Goal: Find specific page/section: Find specific page/section

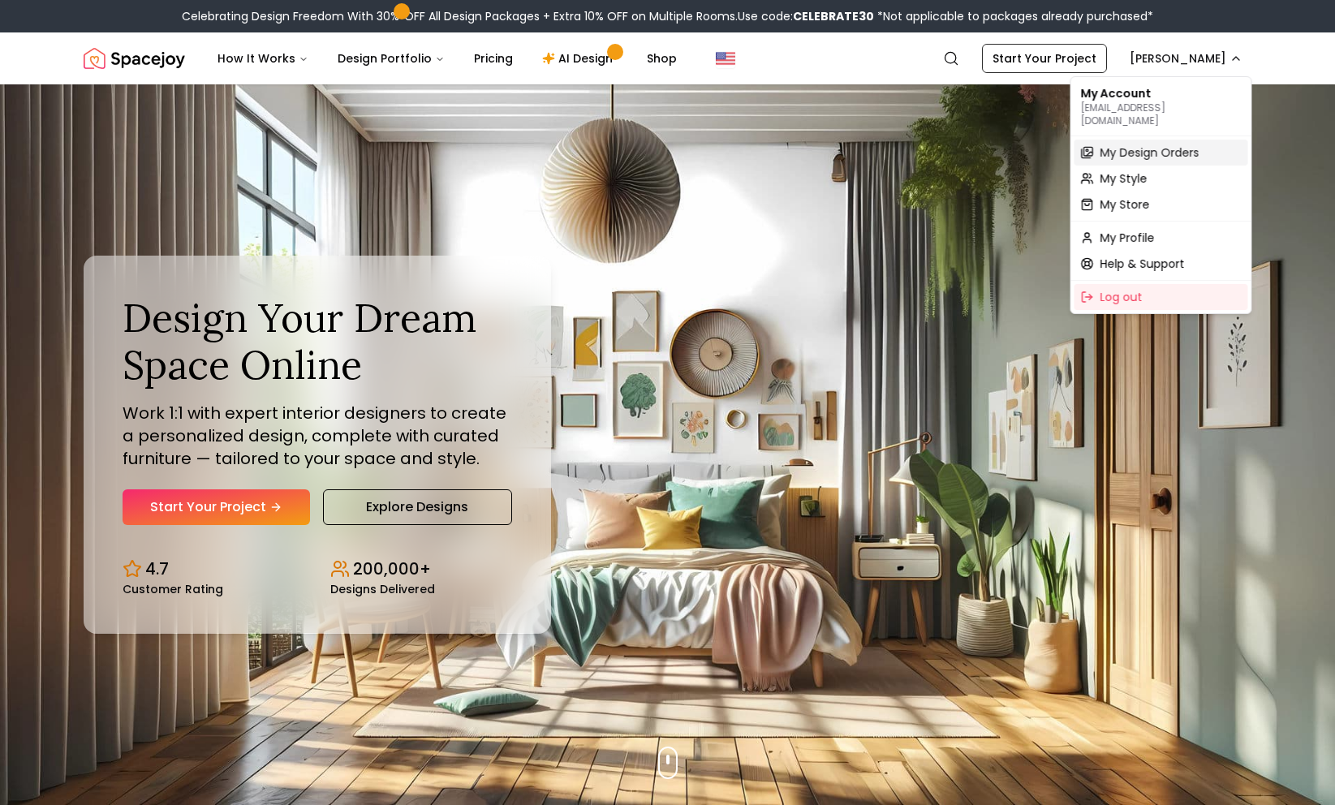
click at [1123, 144] on span "My Design Orders" at bounding box center [1150, 152] width 99 height 16
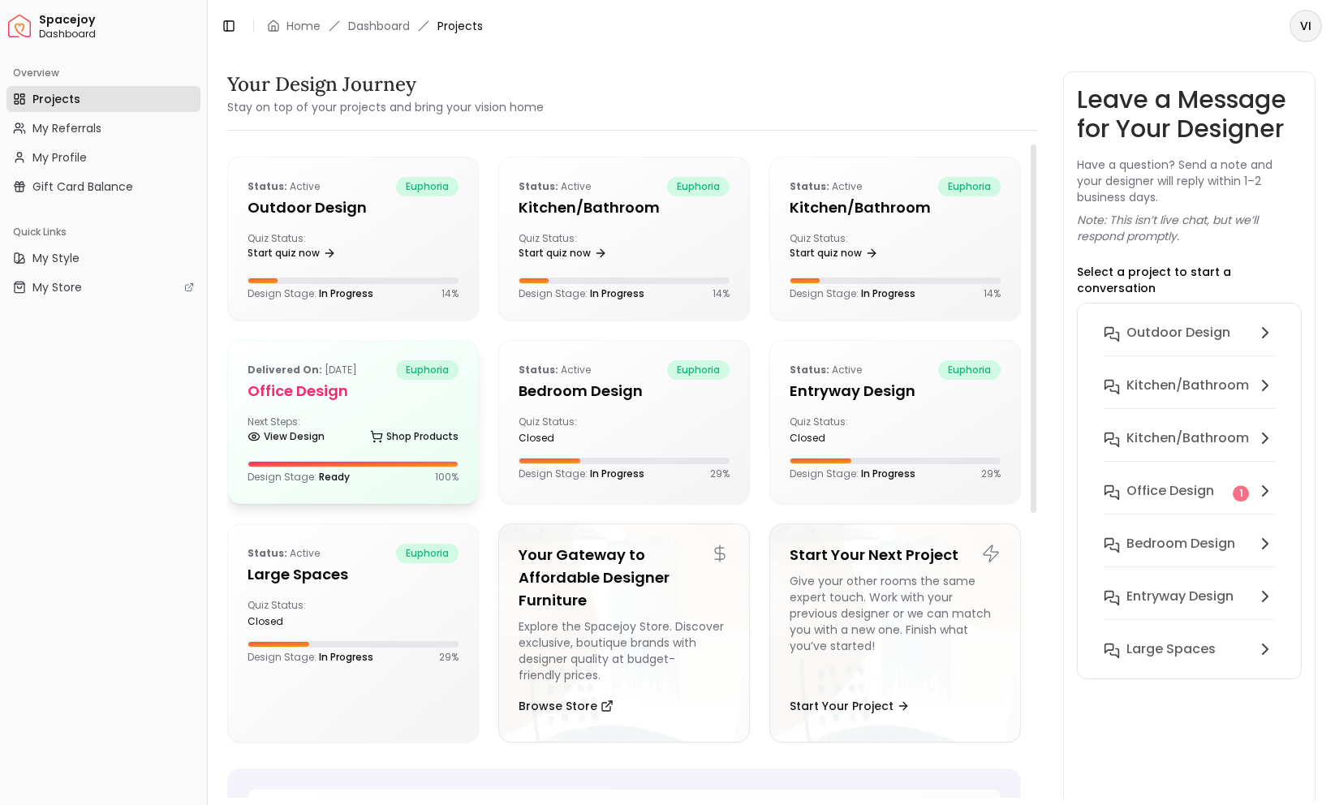
click at [338, 387] on h5 "Office design" at bounding box center [353, 391] width 211 height 23
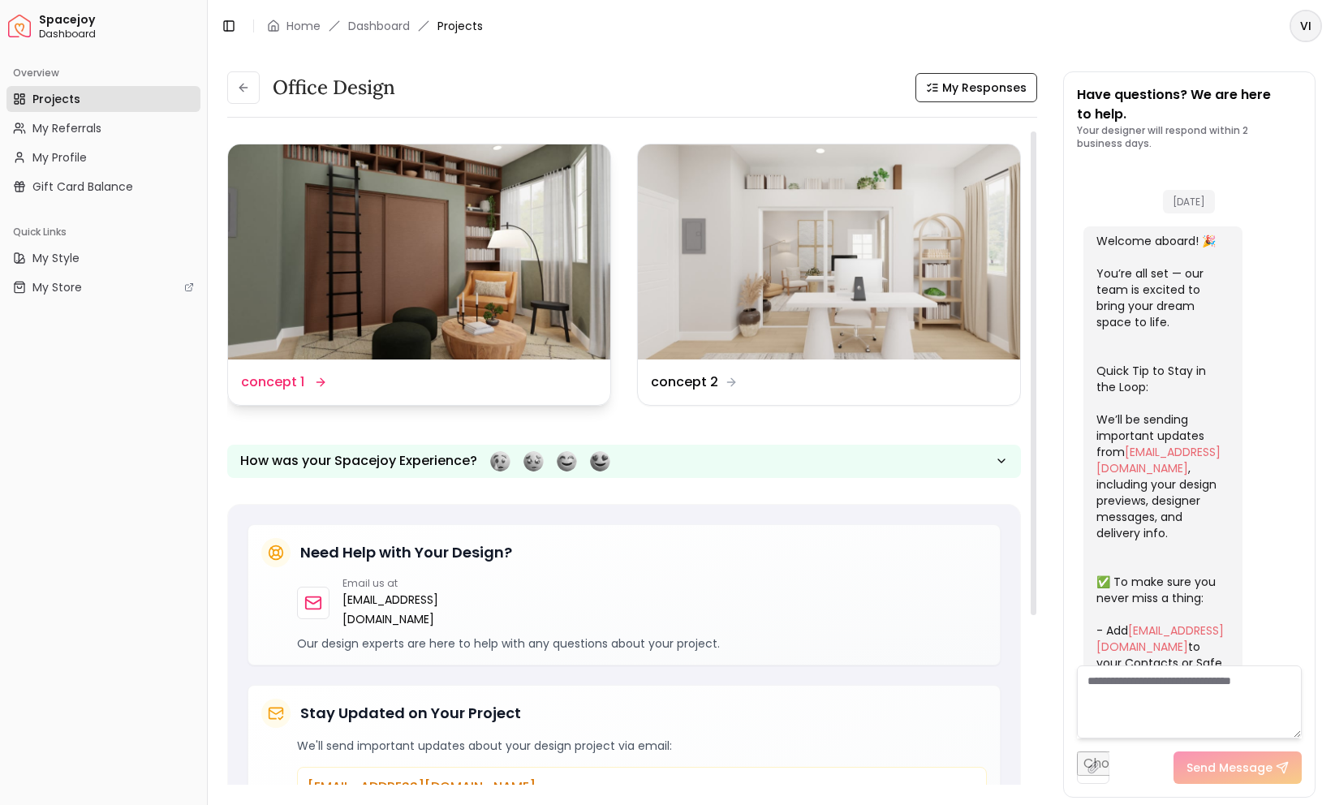
scroll to position [3131, 0]
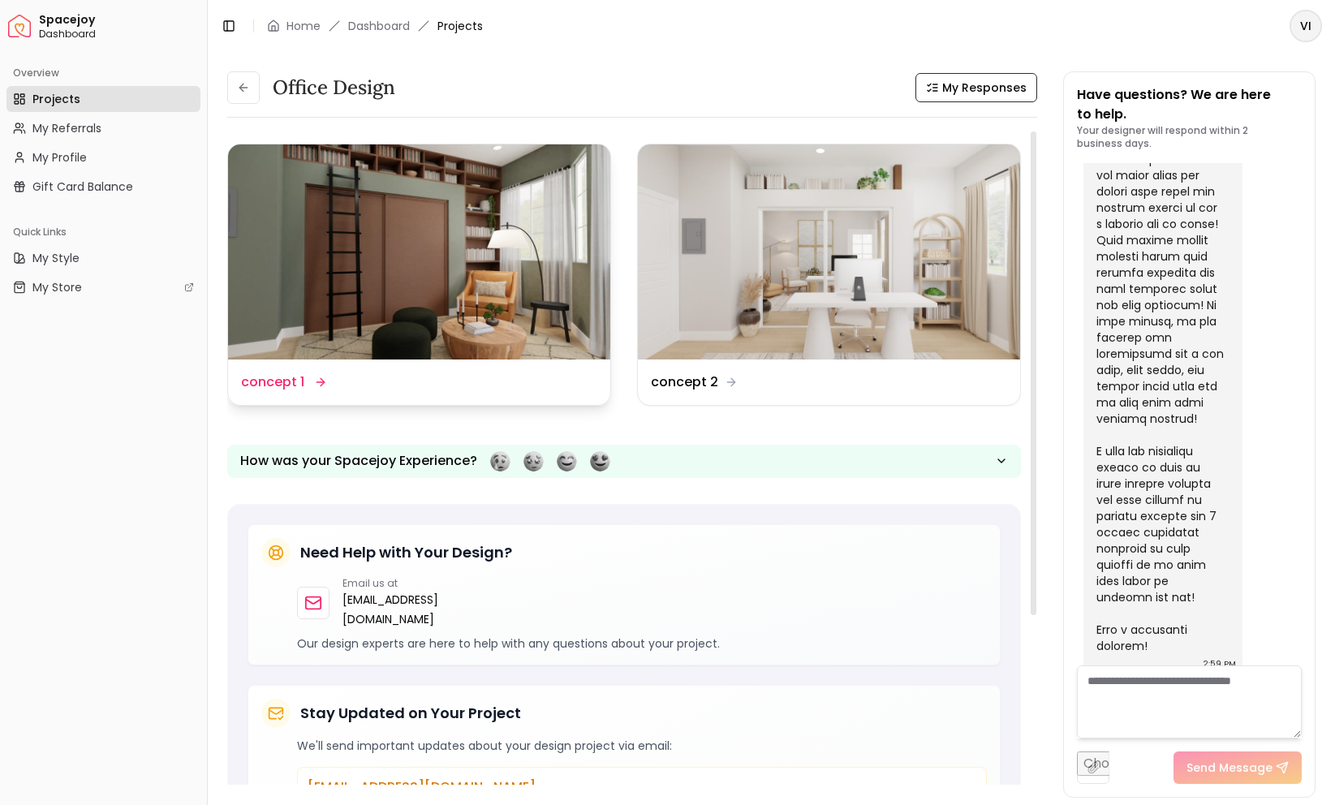
click at [351, 318] on img at bounding box center [419, 251] width 382 height 215
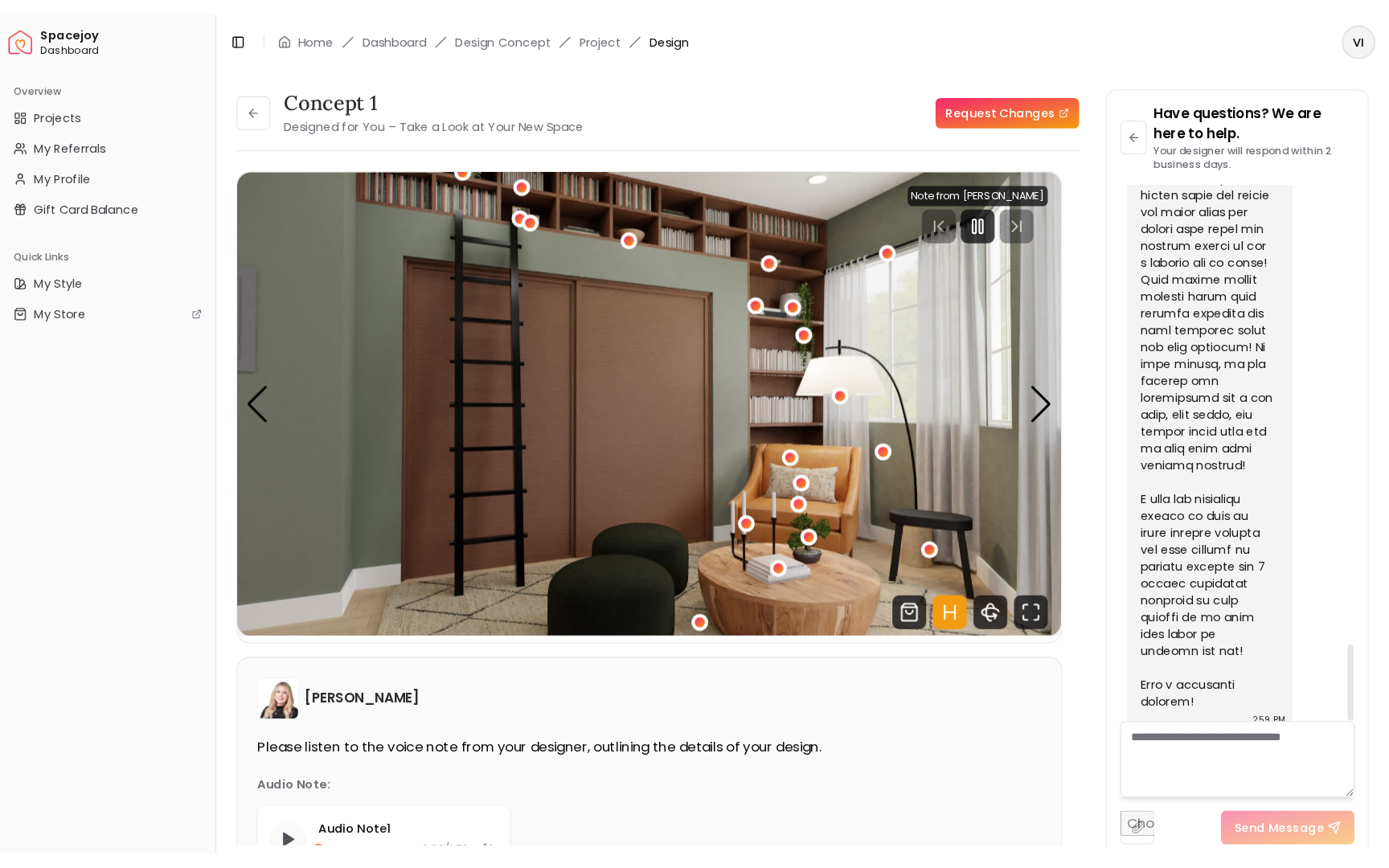
scroll to position [3086, 0]
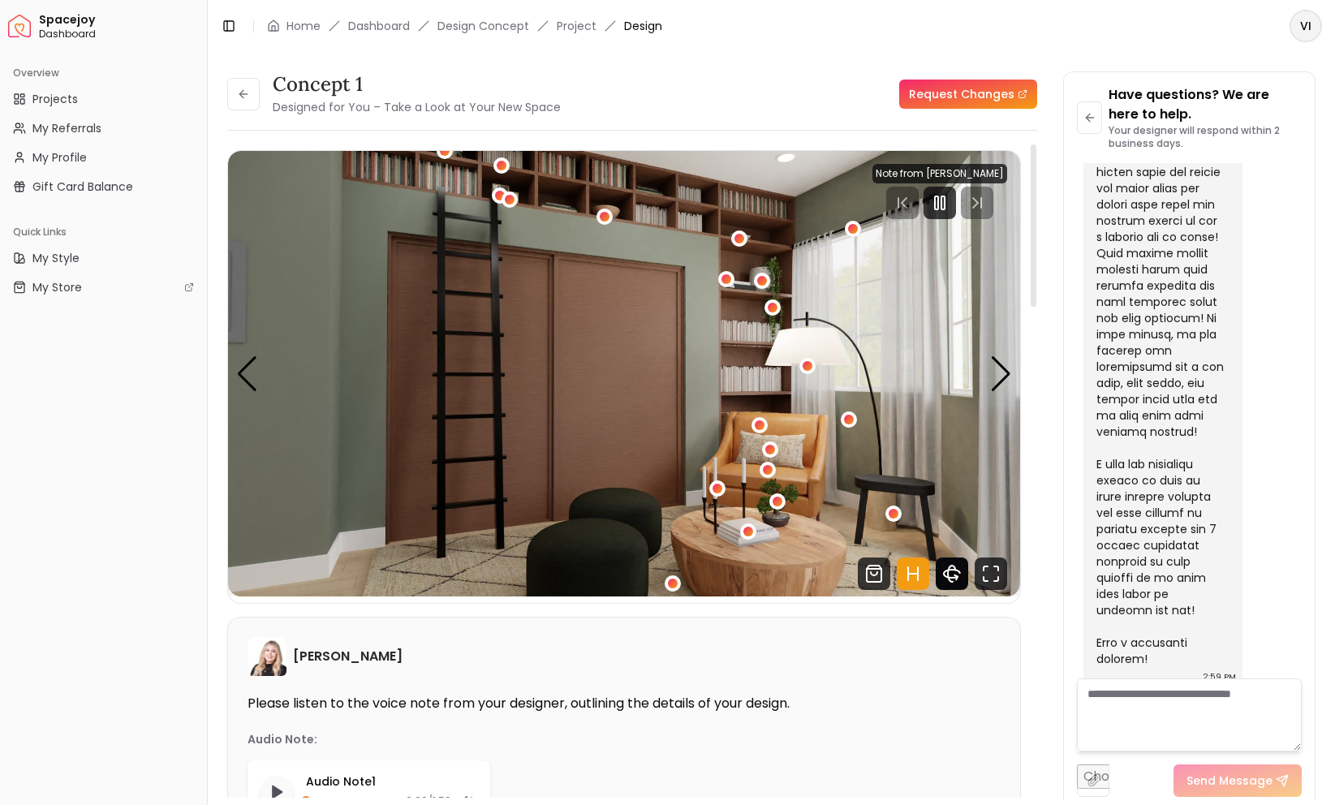
click at [952, 566] on icon "360 View" at bounding box center [951, 574] width 7 height 16
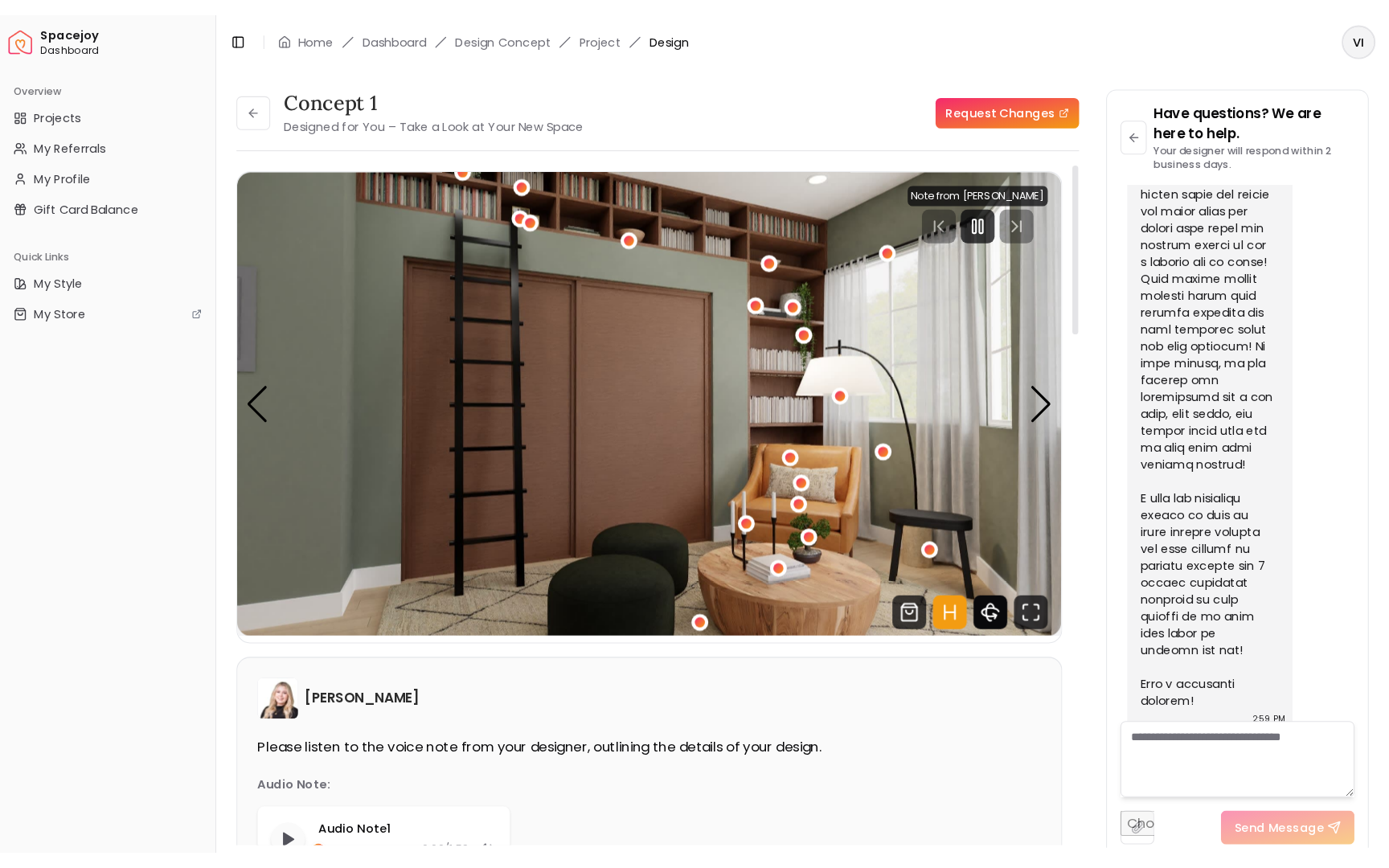
scroll to position [2774, 0]
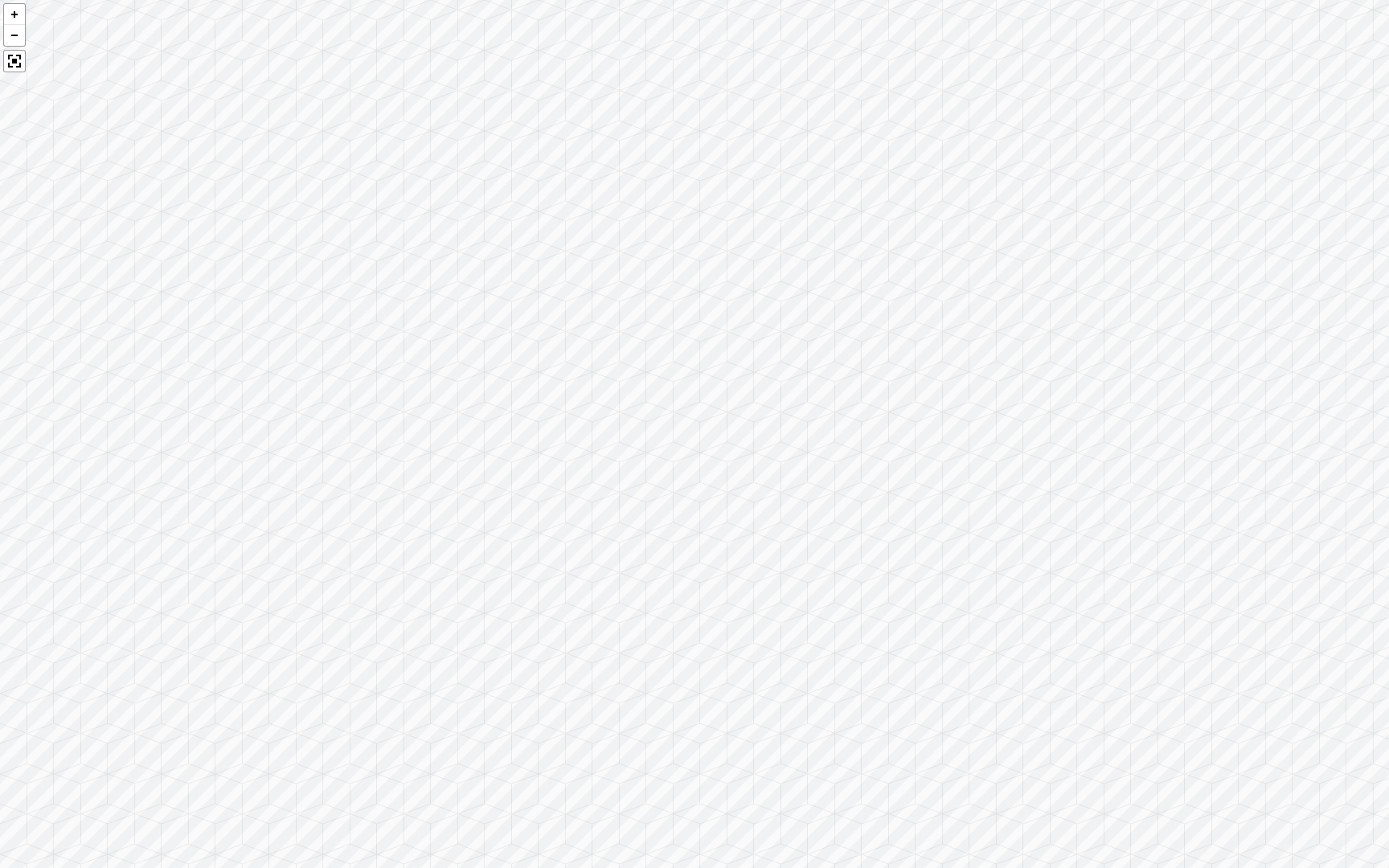
drag, startPoint x: 771, startPoint y: 522, endPoint x: 1238, endPoint y: 195, distance: 570.1
click at [1236, 194] on div at bounding box center [694, 434] width 1389 height 868
drag, startPoint x: 442, startPoint y: 383, endPoint x: 1105, endPoint y: 328, distance: 665.3
click at [1104, 327] on div at bounding box center [694, 434] width 1389 height 868
drag, startPoint x: 480, startPoint y: 553, endPoint x: 984, endPoint y: 557, distance: 504.0
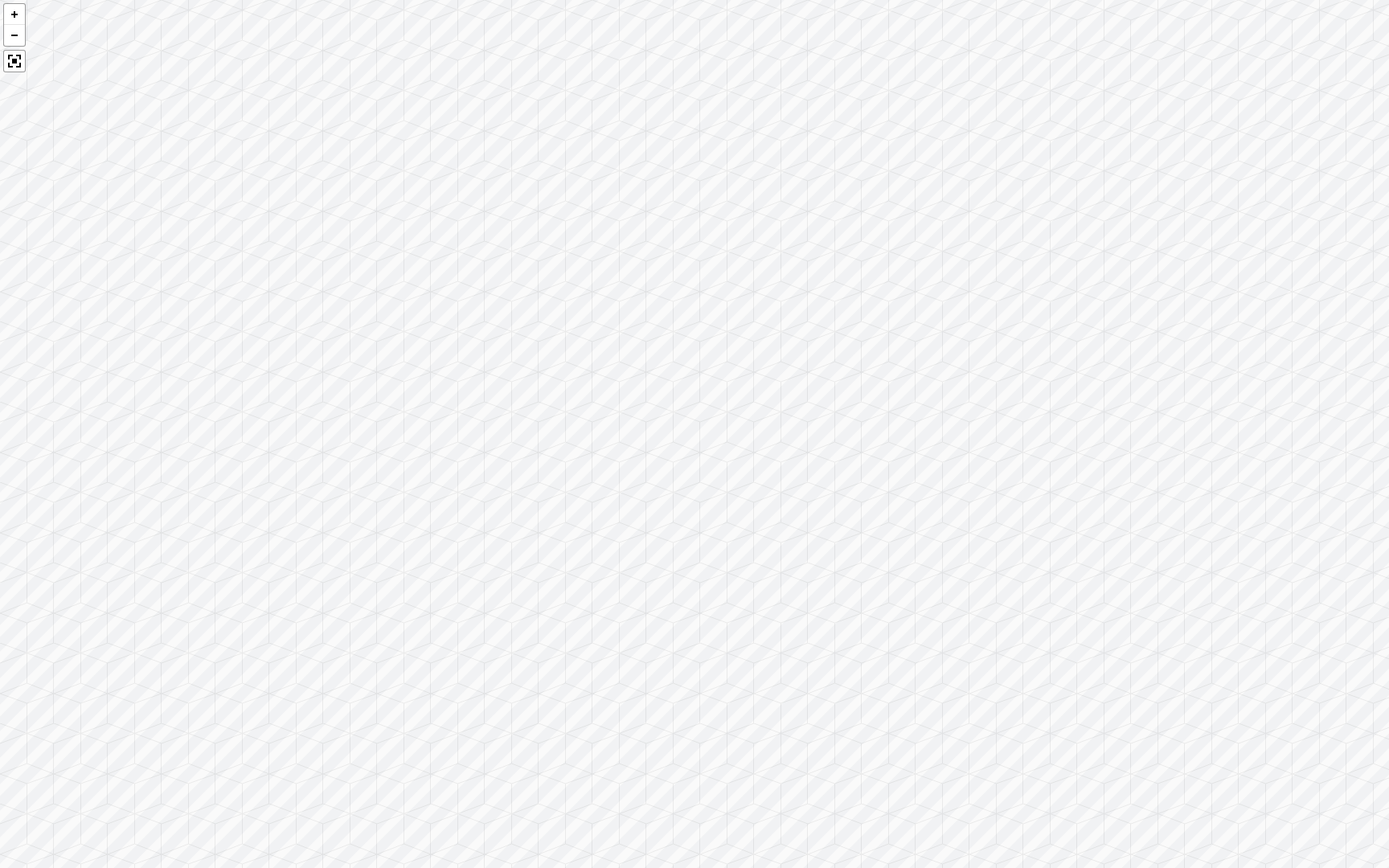
click at [984, 557] on div at bounding box center [694, 434] width 1389 height 868
drag, startPoint x: 414, startPoint y: 354, endPoint x: 843, endPoint y: 743, distance: 579.1
click at [838, 737] on div at bounding box center [694, 434] width 1389 height 868
drag, startPoint x: 278, startPoint y: 642, endPoint x: 888, endPoint y: 680, distance: 611.2
click at [888, 680] on div at bounding box center [694, 434] width 1389 height 868
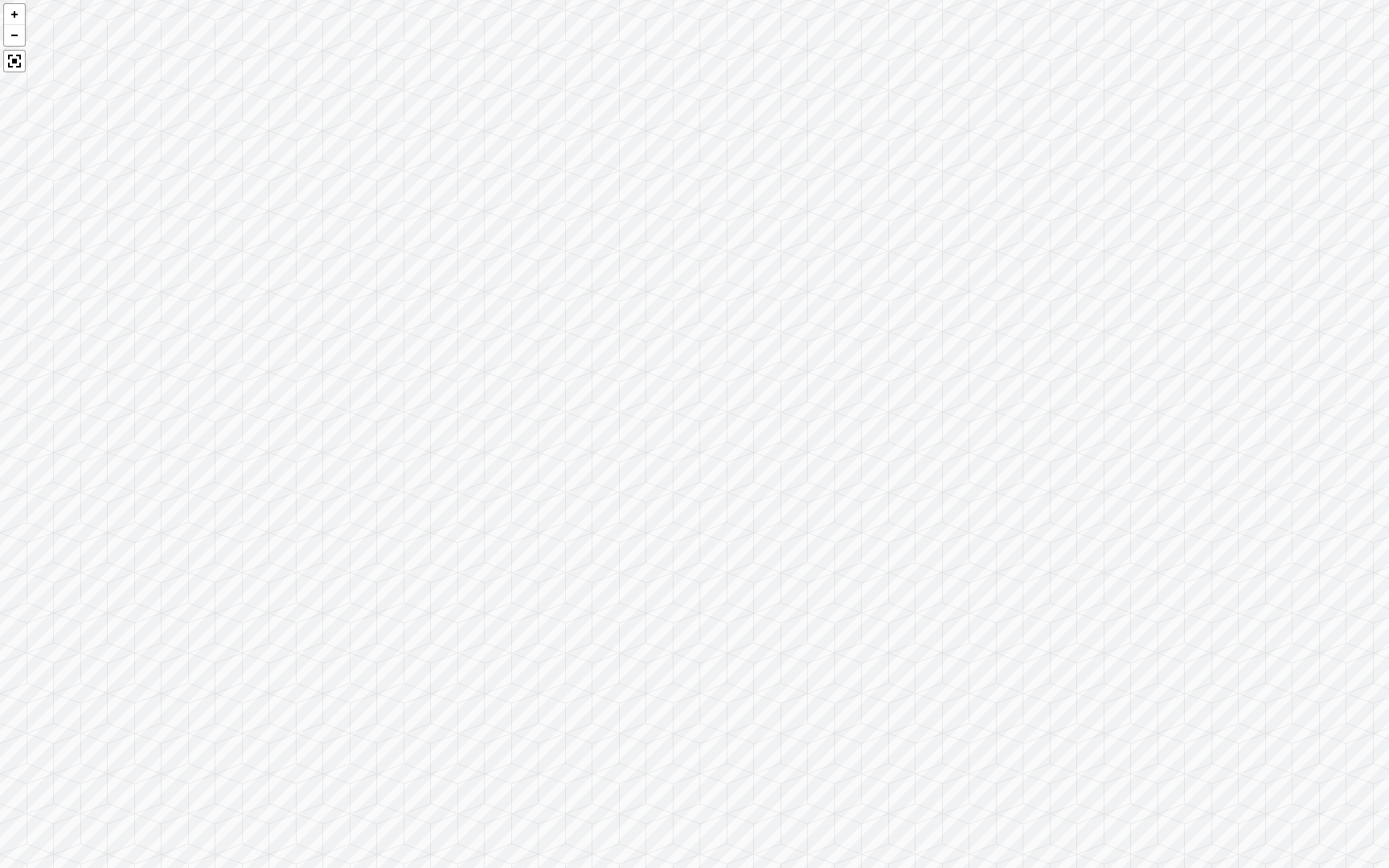
drag, startPoint x: 331, startPoint y: 371, endPoint x: 249, endPoint y: 481, distance: 137.2
click at [261, 498] on div at bounding box center [694, 434] width 1389 height 868
drag, startPoint x: 661, startPoint y: 613, endPoint x: 300, endPoint y: 347, distance: 448.4
click at [302, 352] on div at bounding box center [694, 434] width 1389 height 868
drag, startPoint x: 405, startPoint y: 376, endPoint x: 394, endPoint y: 352, distance: 26.4
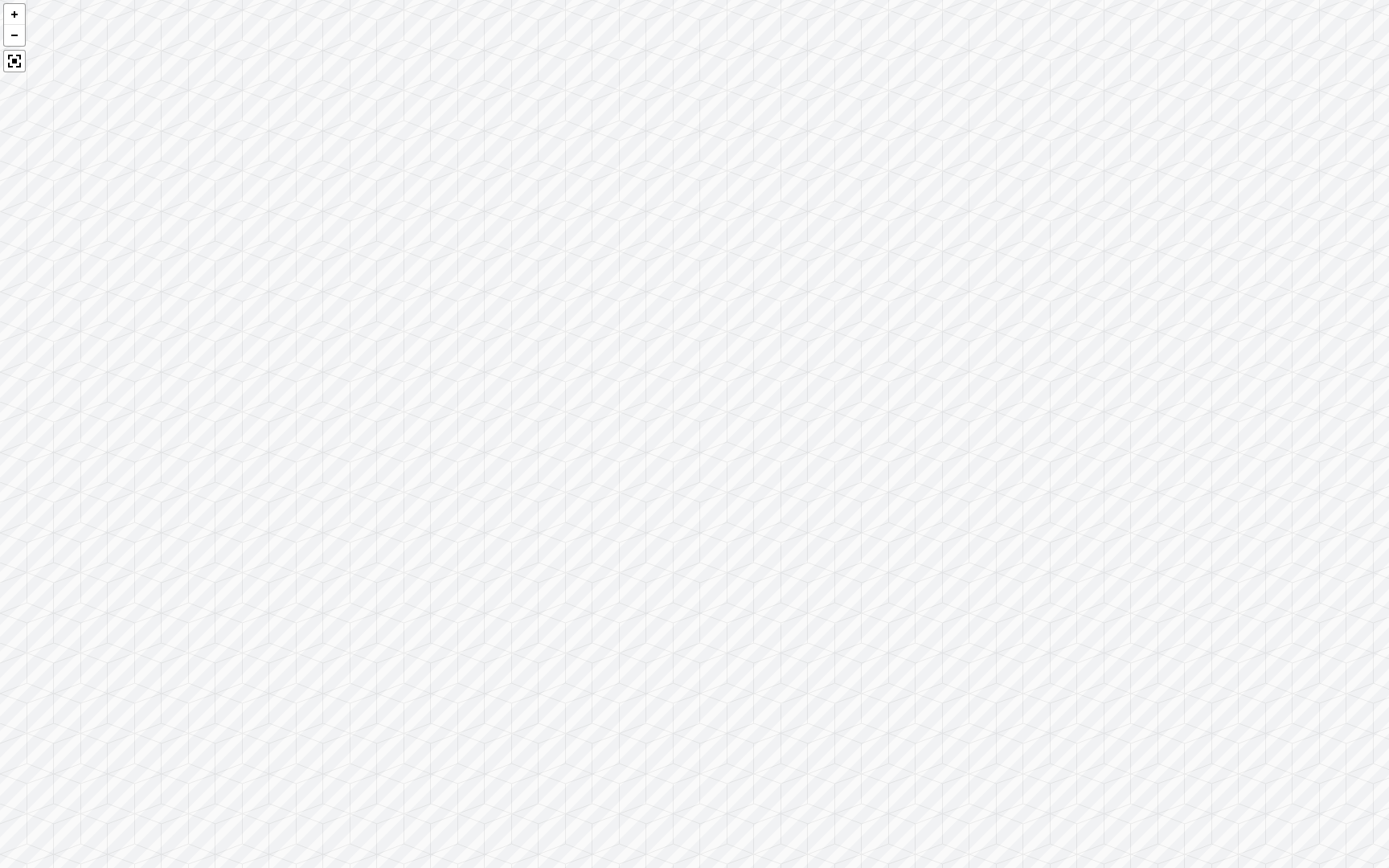
click at [396, 358] on div at bounding box center [694, 434] width 1389 height 868
drag, startPoint x: 684, startPoint y: 640, endPoint x: 1039, endPoint y: 615, distance: 355.9
click at [1040, 617] on div at bounding box center [694, 434] width 1389 height 868
drag, startPoint x: 157, startPoint y: 317, endPoint x: 676, endPoint y: 191, distance: 534.1
click at [676, 191] on div at bounding box center [694, 434] width 1389 height 868
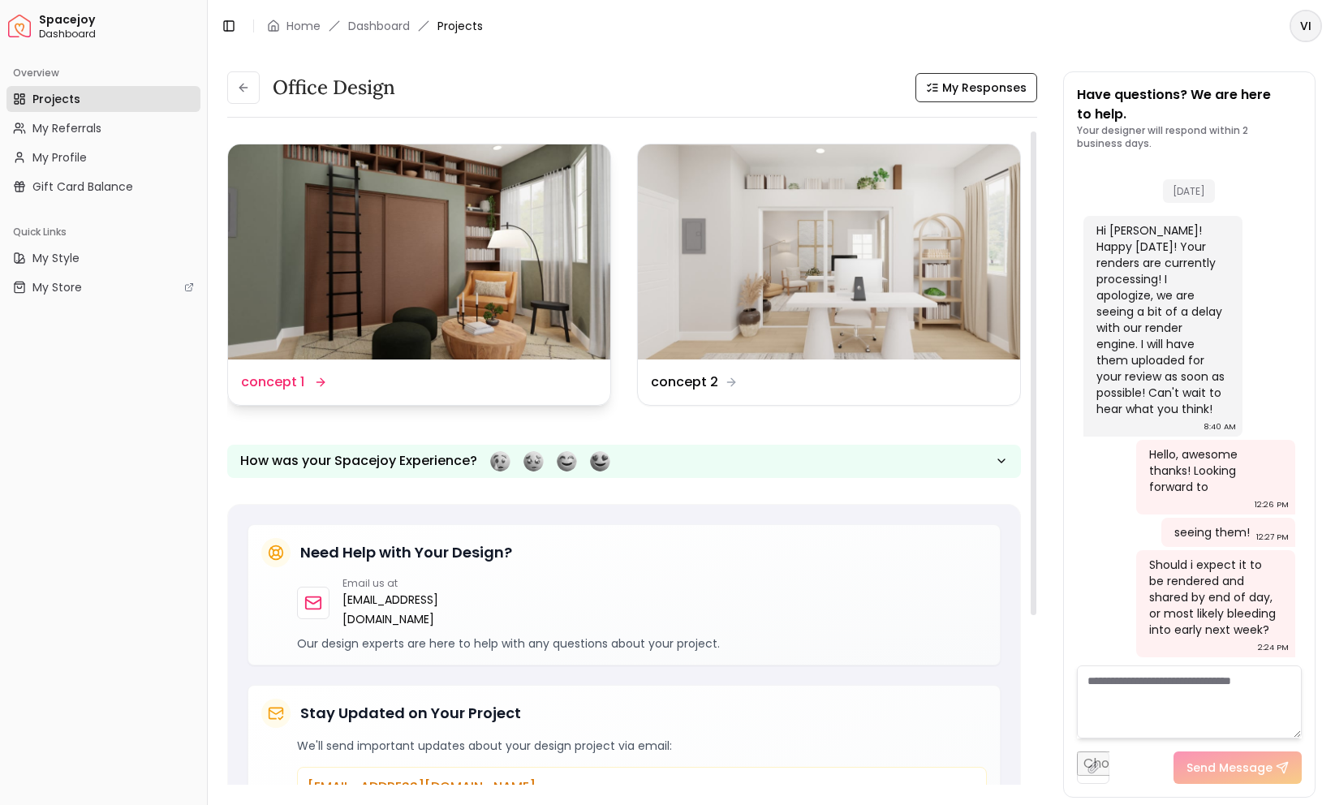
click at [311, 364] on div "Design Name concept 1" at bounding box center [419, 382] width 382 height 45
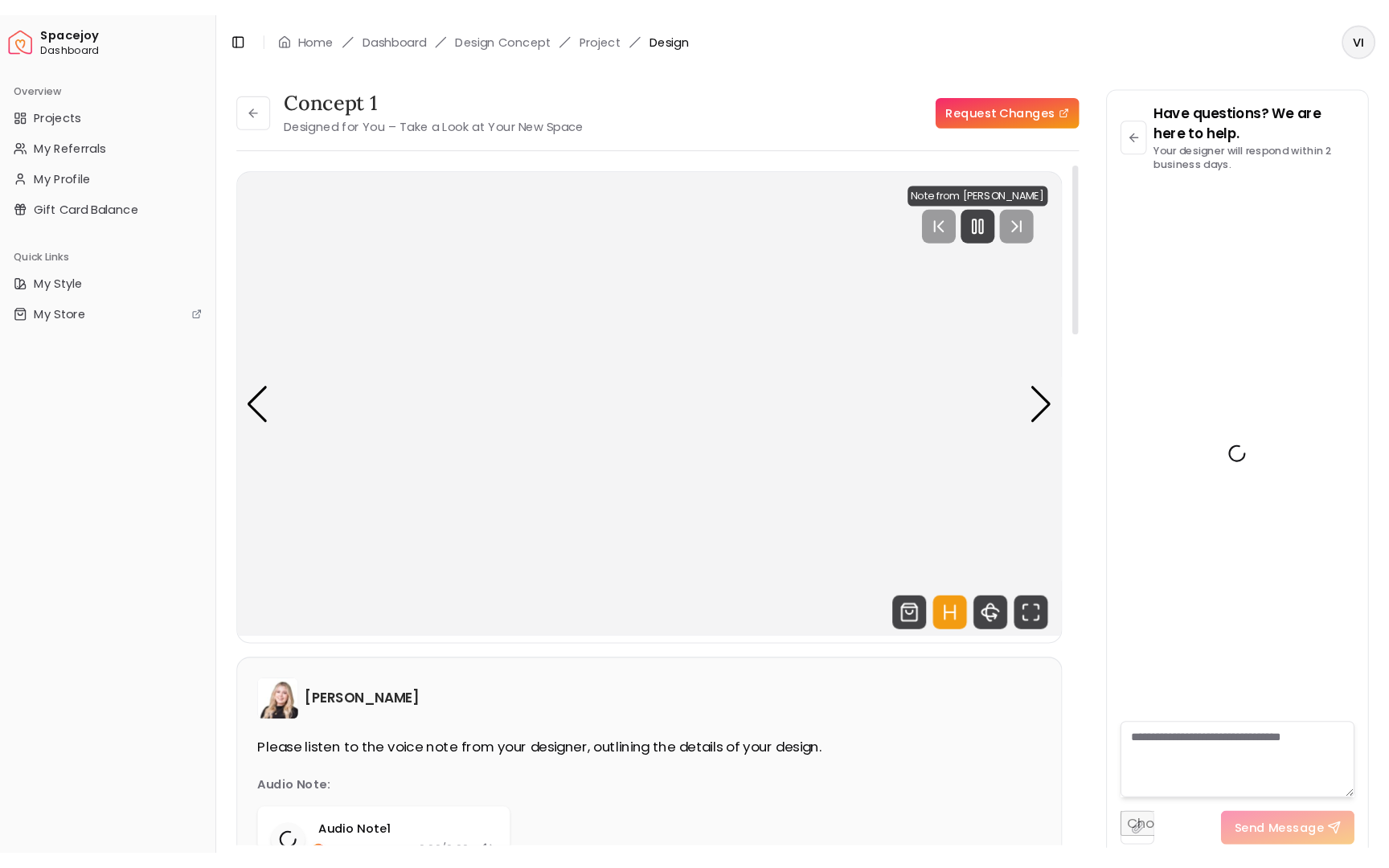
scroll to position [3086, 0]
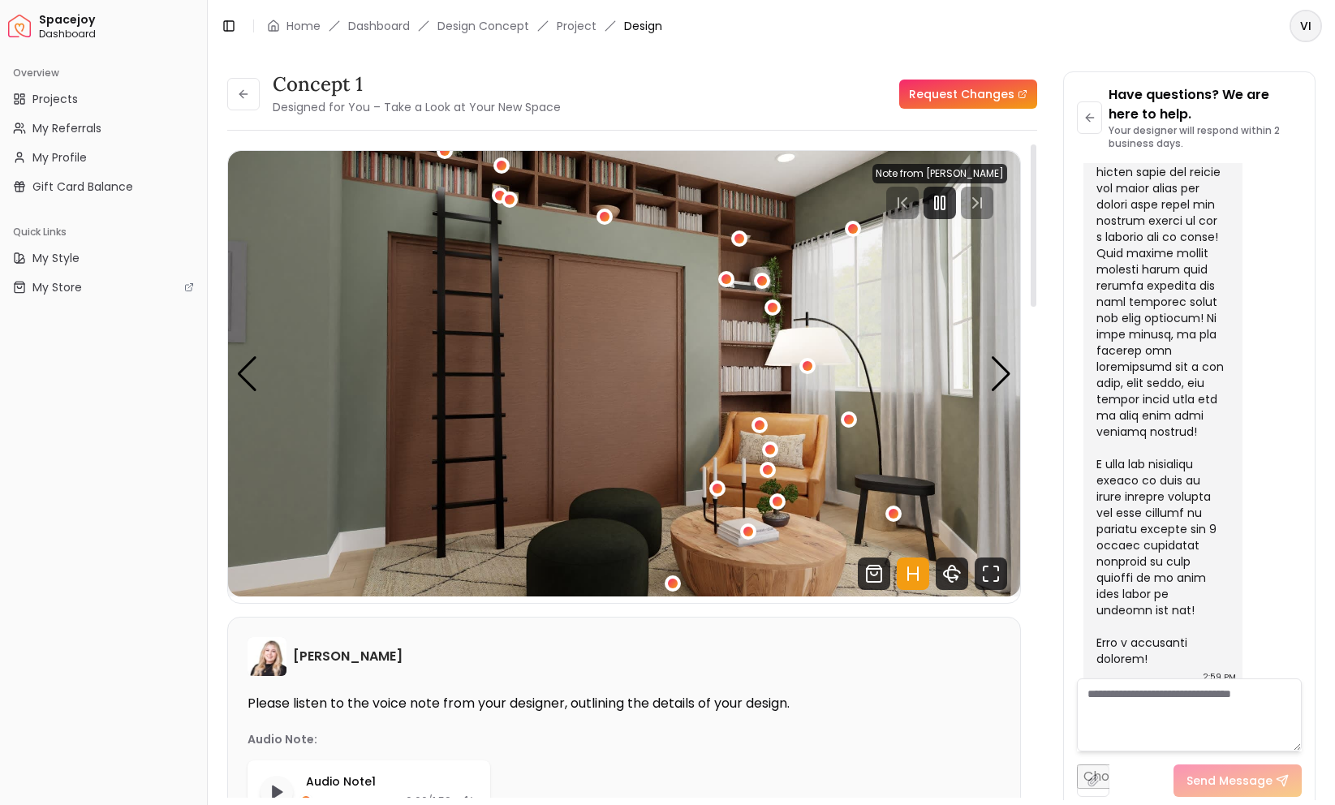
click at [910, 575] on icon "Hotspots Toggle" at bounding box center [913, 574] width 32 height 32
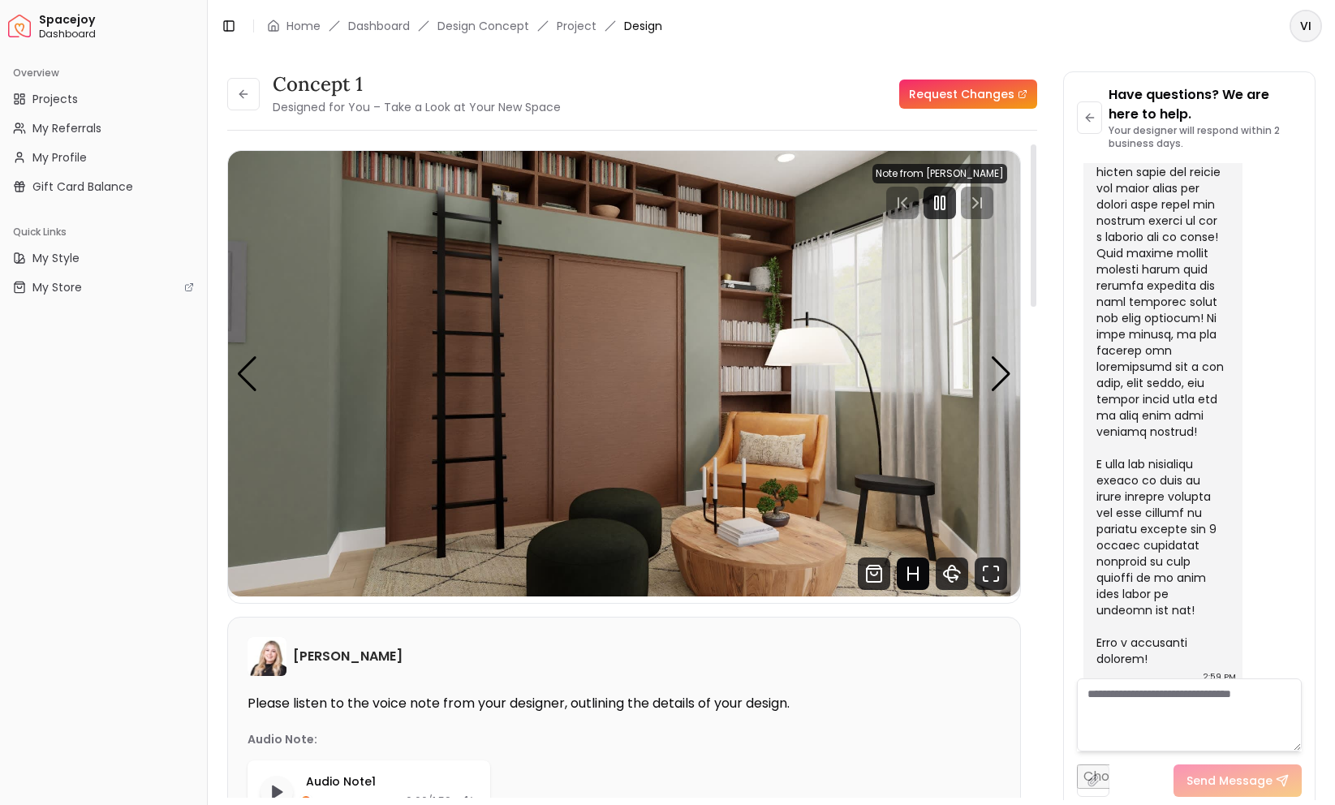
click at [910, 575] on icon "Hotspots Toggle" at bounding box center [913, 574] width 32 height 32
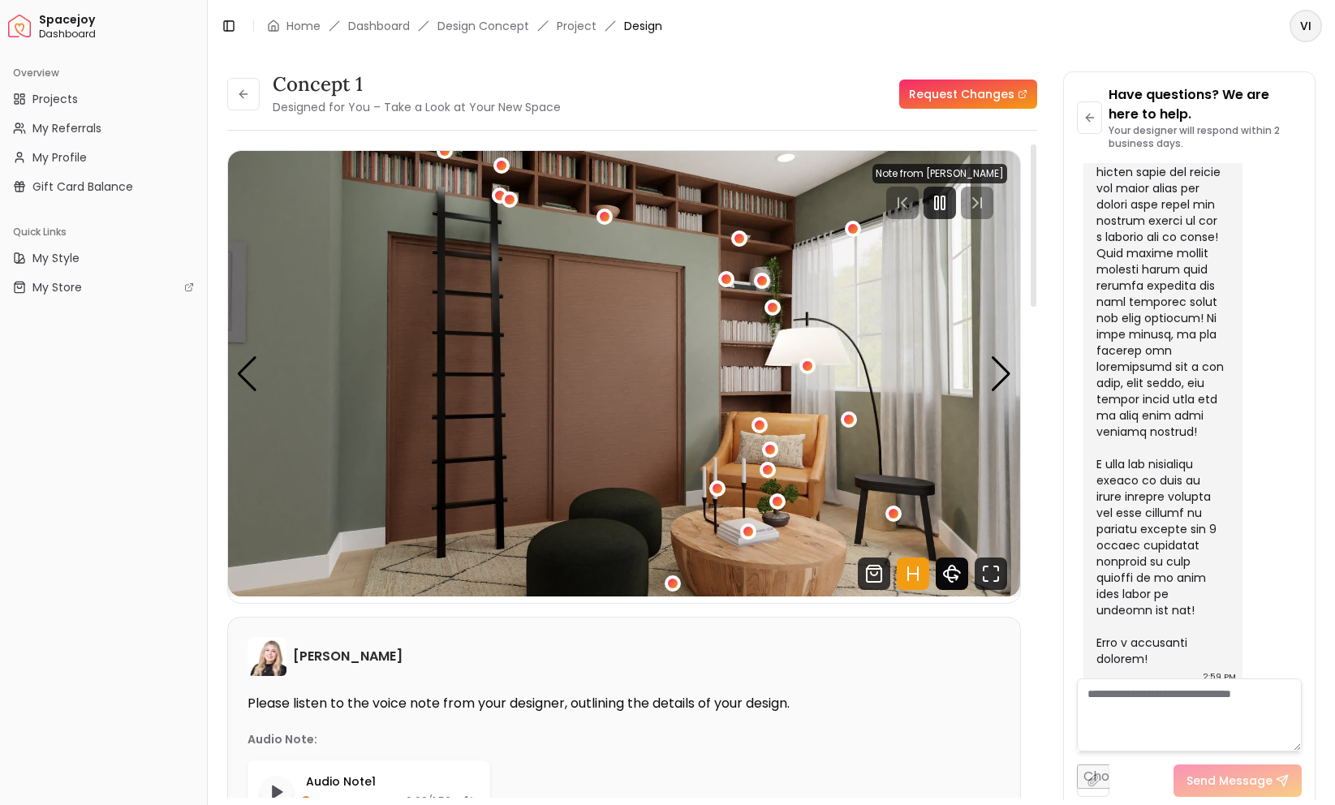
click at [950, 578] on icon "360 View" at bounding box center [952, 574] width 16 height 8
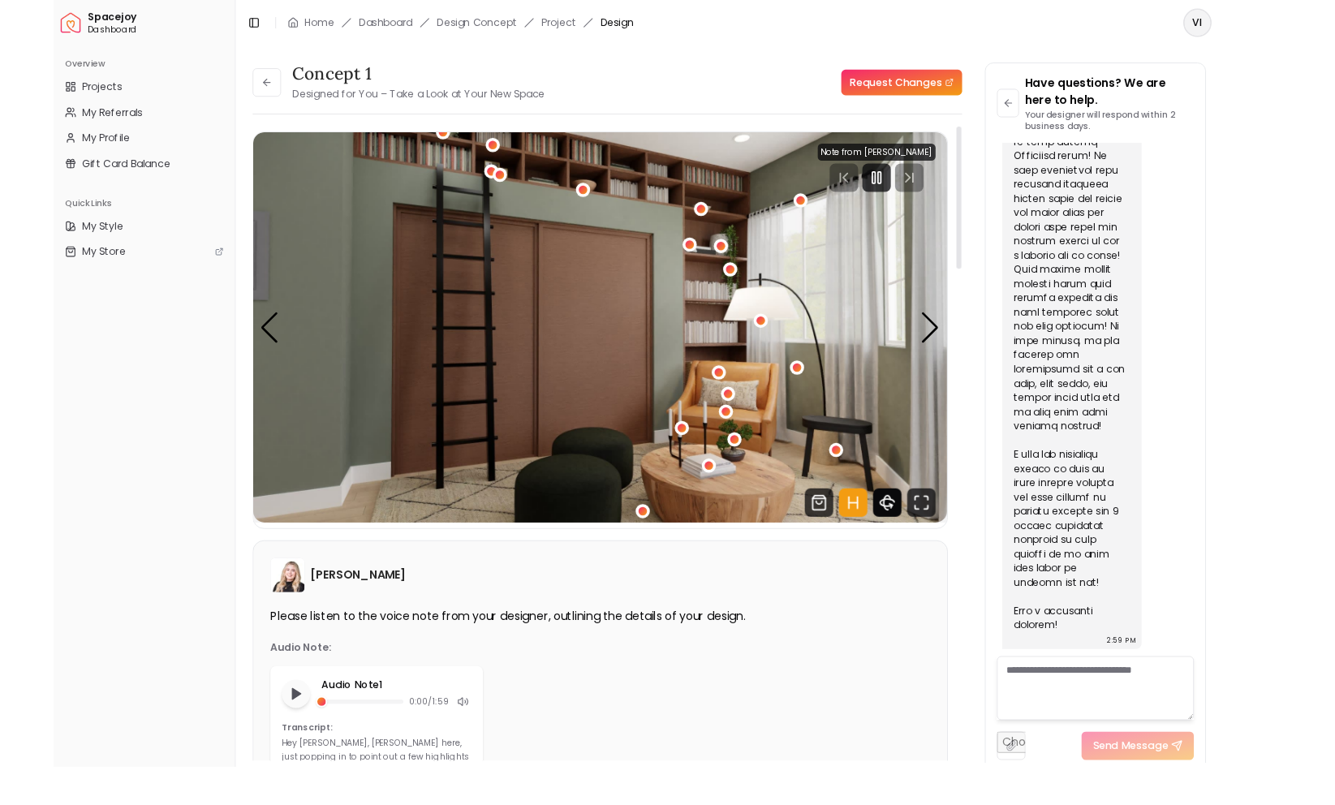
scroll to position [2803, 0]
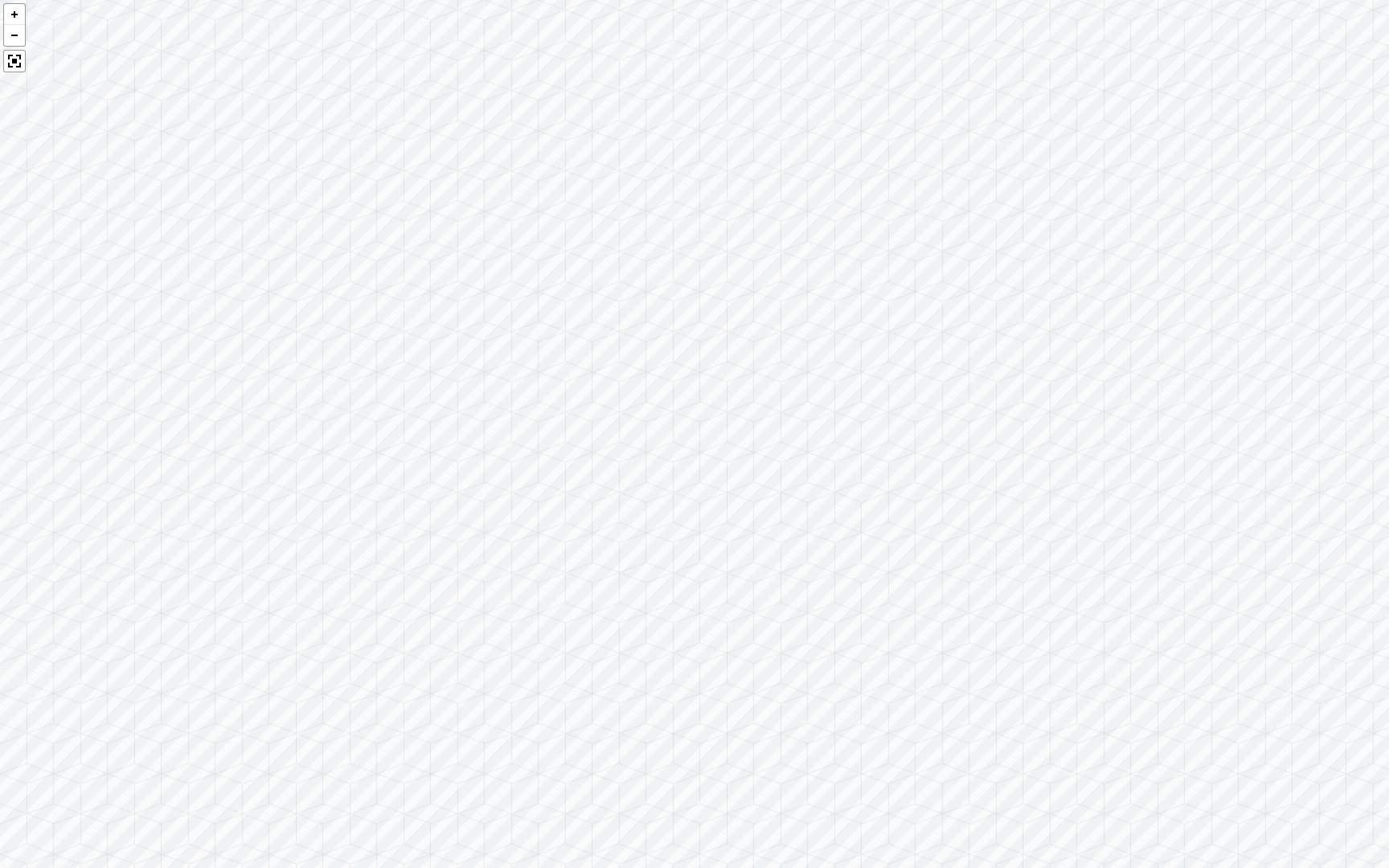
drag, startPoint x: 608, startPoint y: 610, endPoint x: 800, endPoint y: 399, distance: 285.3
click at [800, 399] on div at bounding box center [694, 434] width 1389 height 868
click at [702, 566] on div at bounding box center [694, 434] width 1389 height 868
drag, startPoint x: 531, startPoint y: 370, endPoint x: 1161, endPoint y: 618, distance: 677.1
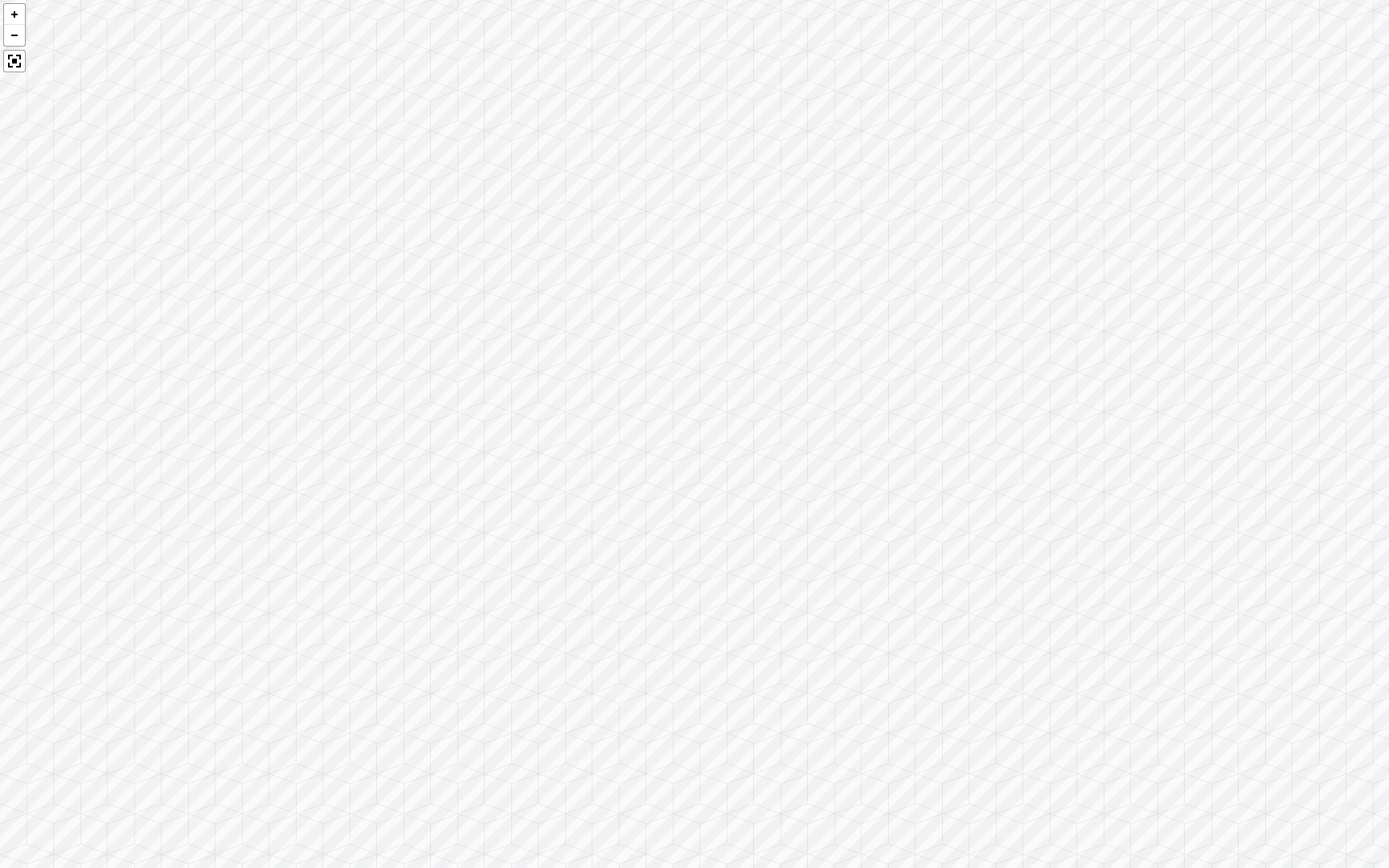
click at [1154, 617] on div at bounding box center [694, 434] width 1389 height 868
click at [22, 28] on div at bounding box center [14, 35] width 21 height 22
click at [19, 32] on div at bounding box center [14, 35] width 21 height 22
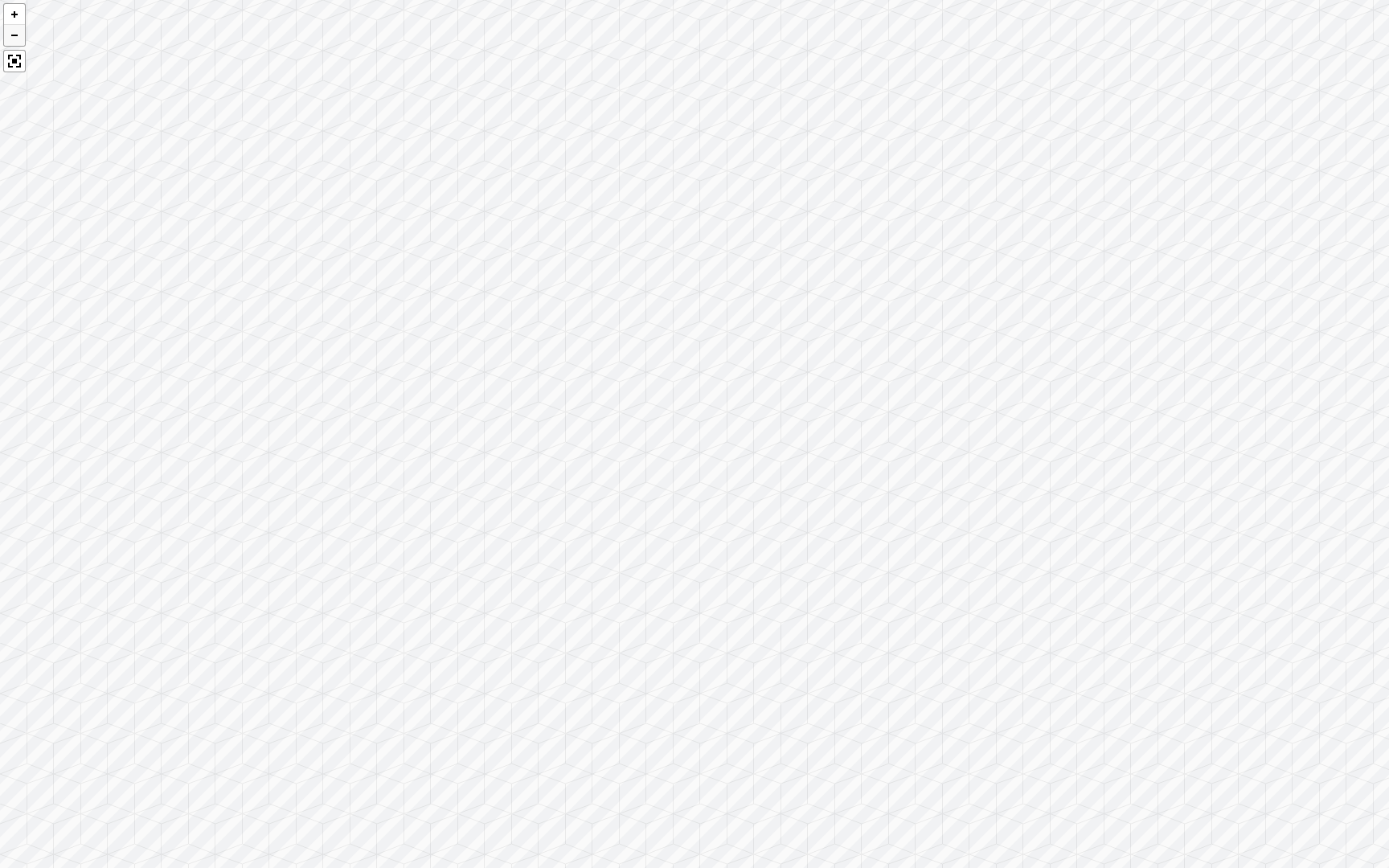
click at [19, 32] on div at bounding box center [14, 35] width 21 height 22
click at [10, 83] on div at bounding box center [694, 434] width 1389 height 868
click at [16, 64] on div at bounding box center [14, 60] width 23 height 23
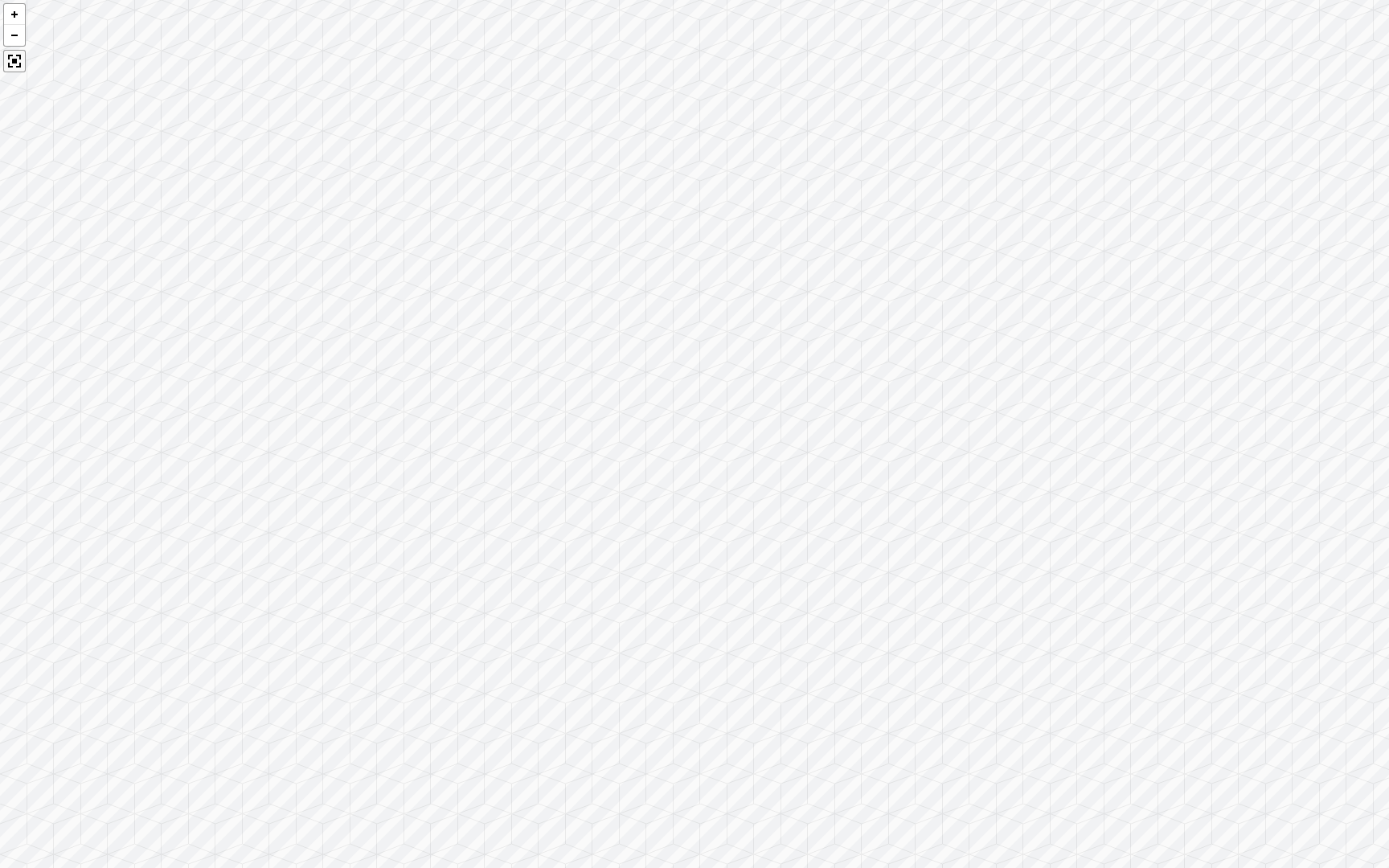
scroll to position [3086, 0]
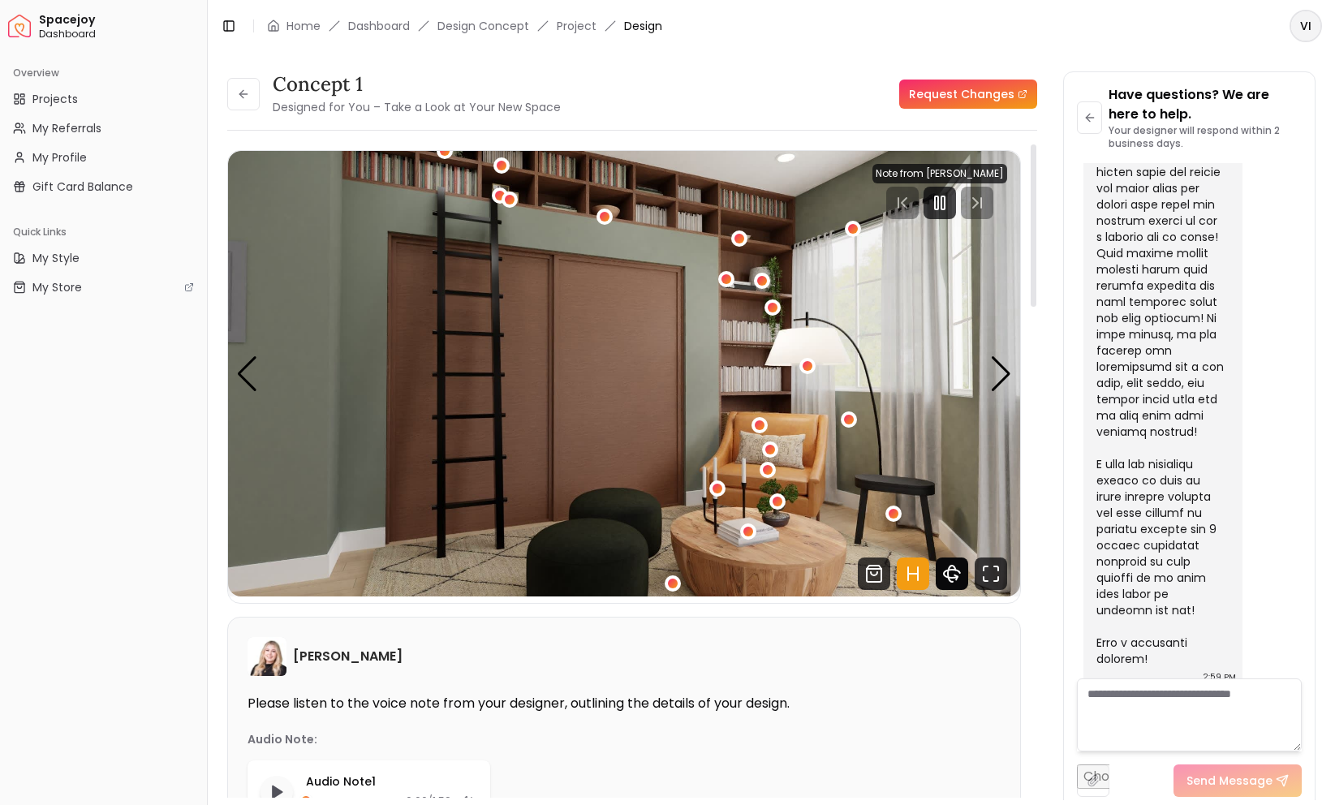
click at [948, 567] on icon "360 View" at bounding box center [952, 574] width 32 height 32
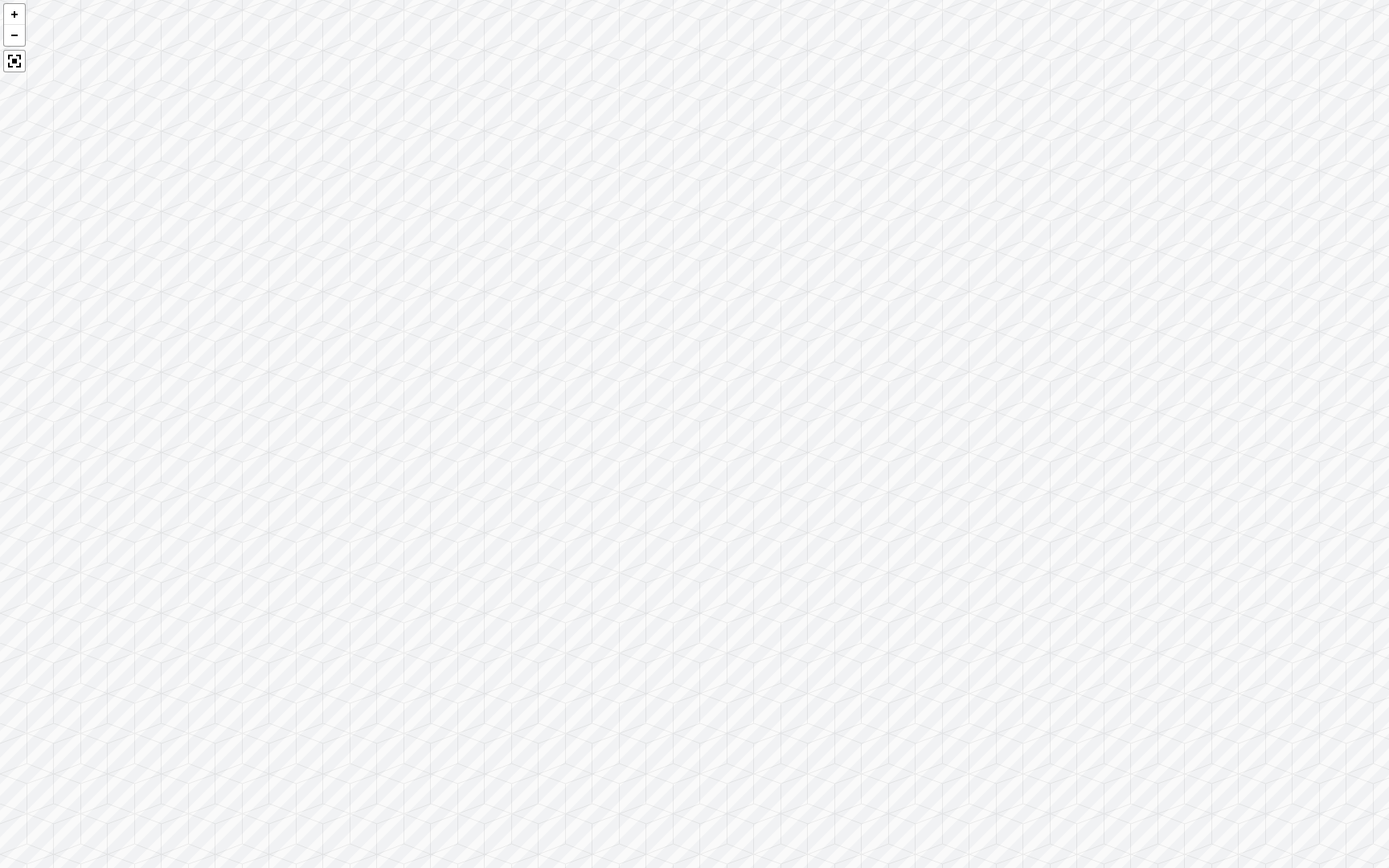
drag, startPoint x: 858, startPoint y: 666, endPoint x: 1000, endPoint y: 490, distance: 226.1
click at [1000, 490] on div at bounding box center [694, 434] width 1389 height 868
drag, startPoint x: 442, startPoint y: 416, endPoint x: 1376, endPoint y: 390, distance: 934.4
click at [1321, 379] on div at bounding box center [694, 434] width 1389 height 868
drag, startPoint x: 482, startPoint y: 488, endPoint x: 1286, endPoint y: 305, distance: 824.6
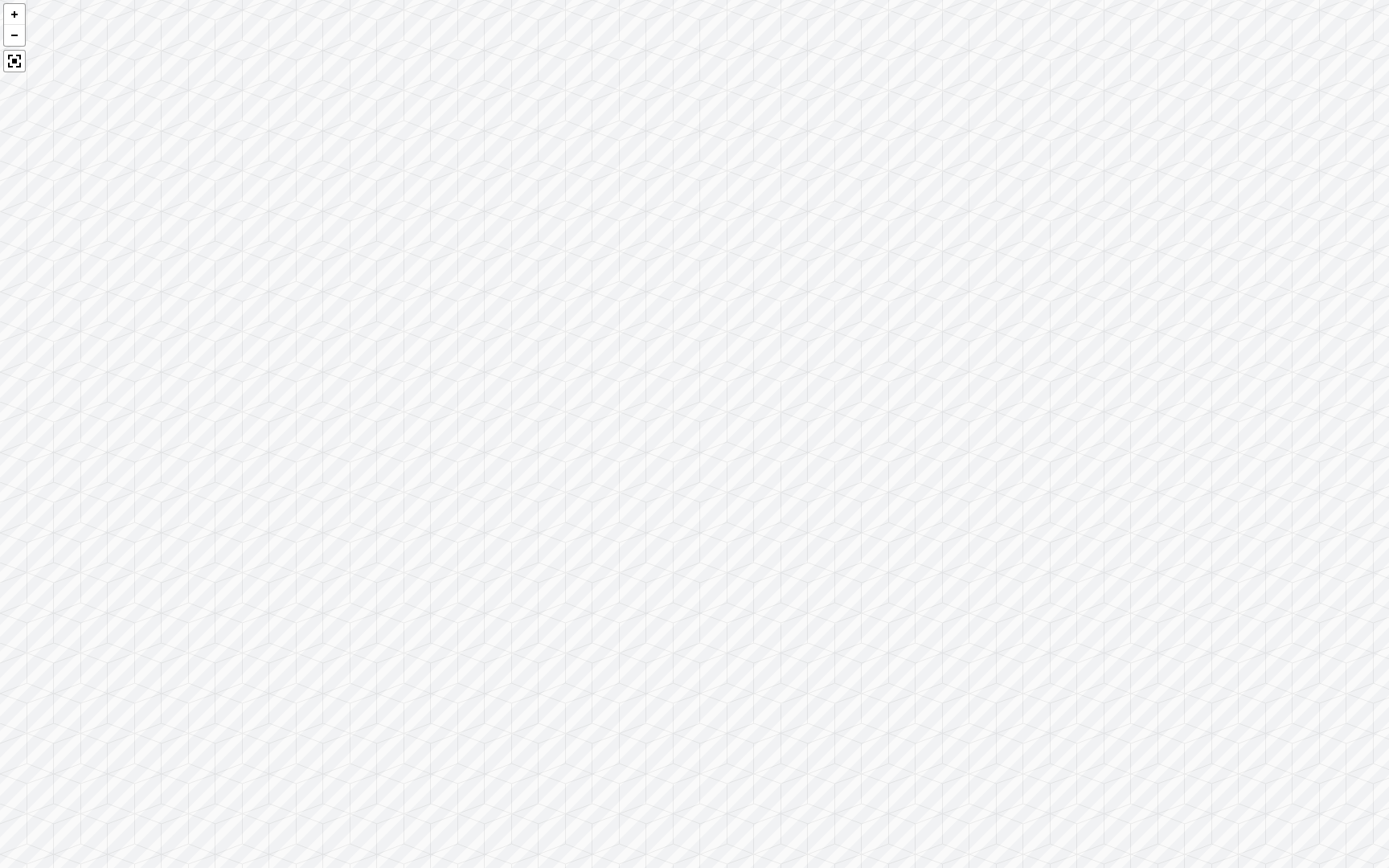
click at [1286, 305] on div at bounding box center [694, 434] width 1389 height 868
drag, startPoint x: 583, startPoint y: 437, endPoint x: 1278, endPoint y: 833, distance: 799.9
click at [1278, 796] on div at bounding box center [694, 434] width 1389 height 868
drag, startPoint x: 251, startPoint y: 663, endPoint x: 922, endPoint y: 175, distance: 829.7
click at [922, 175] on div at bounding box center [694, 434] width 1389 height 868
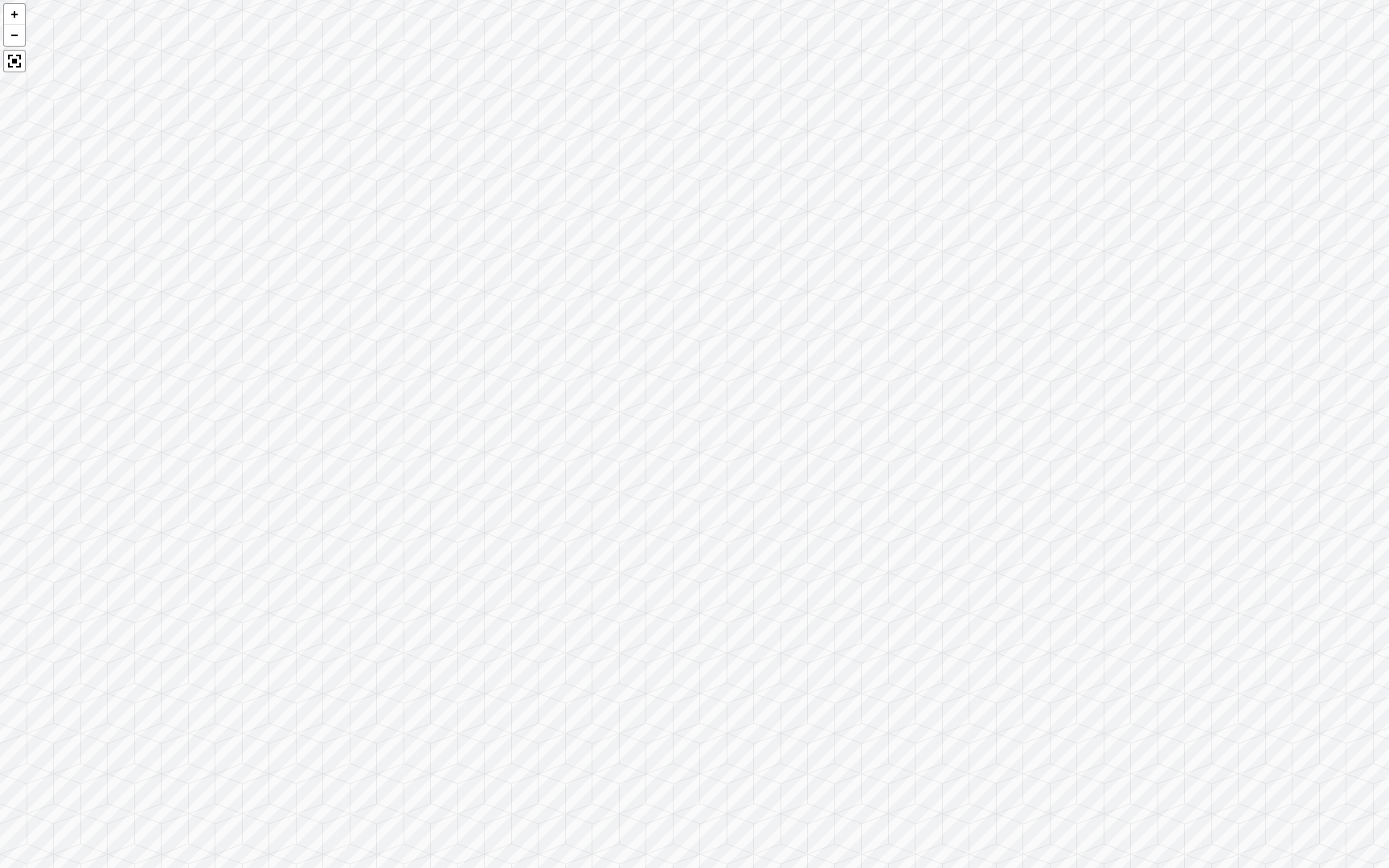
drag, startPoint x: 502, startPoint y: 135, endPoint x: 992, endPoint y: 402, distance: 558.0
click at [988, 400] on div at bounding box center [694, 434] width 1389 height 868
drag, startPoint x: 519, startPoint y: 315, endPoint x: 1215, endPoint y: 431, distance: 705.6
click at [1215, 431] on div at bounding box center [694, 434] width 1389 height 868
drag, startPoint x: 589, startPoint y: 397, endPoint x: 1365, endPoint y: 452, distance: 777.9
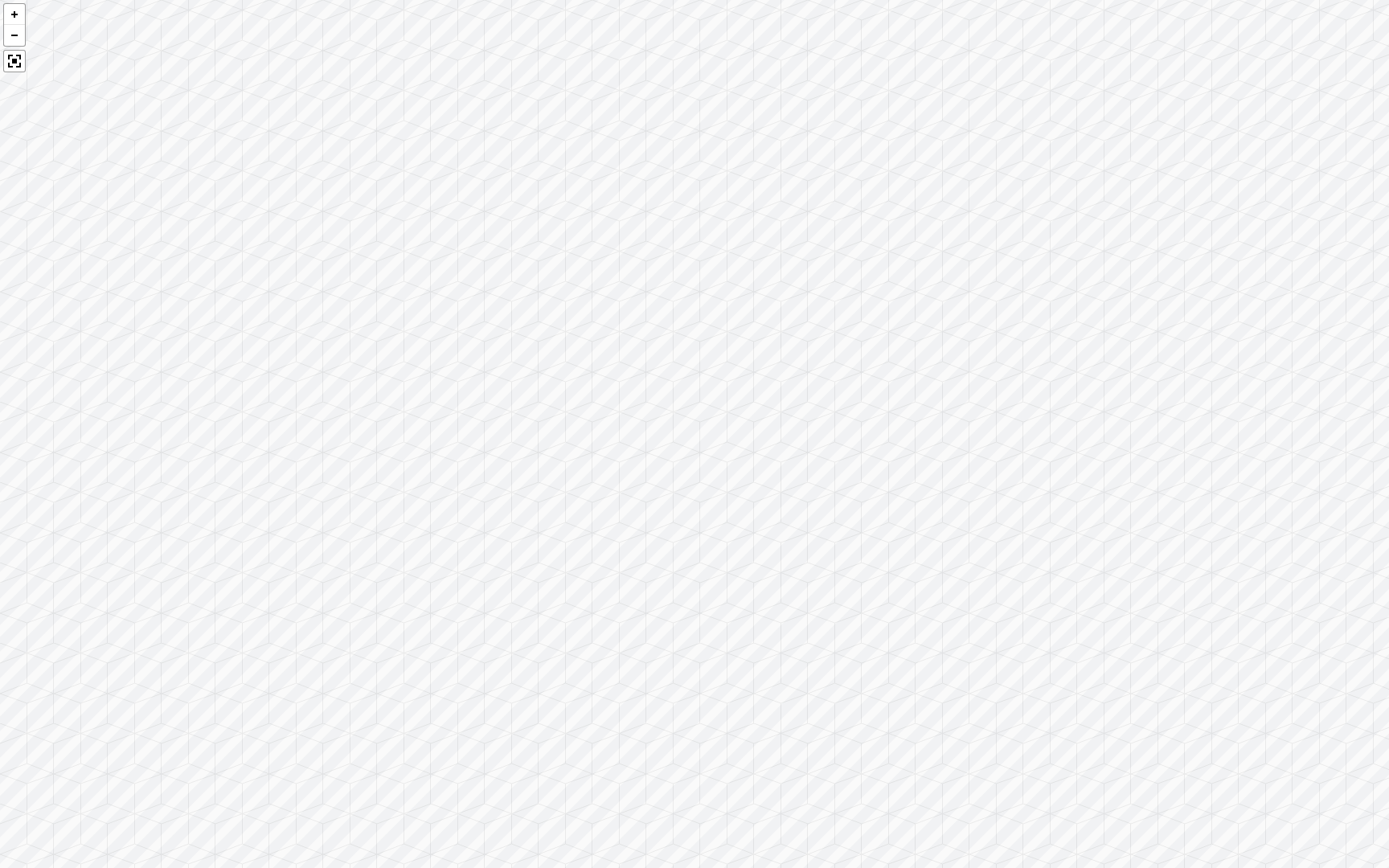
click at [1321, 449] on div at bounding box center [694, 434] width 1389 height 868
drag, startPoint x: 782, startPoint y: 406, endPoint x: 874, endPoint y: 427, distance: 94.4
click at [877, 429] on div at bounding box center [694, 434] width 1389 height 868
click at [949, 712] on div at bounding box center [694, 434] width 1389 height 868
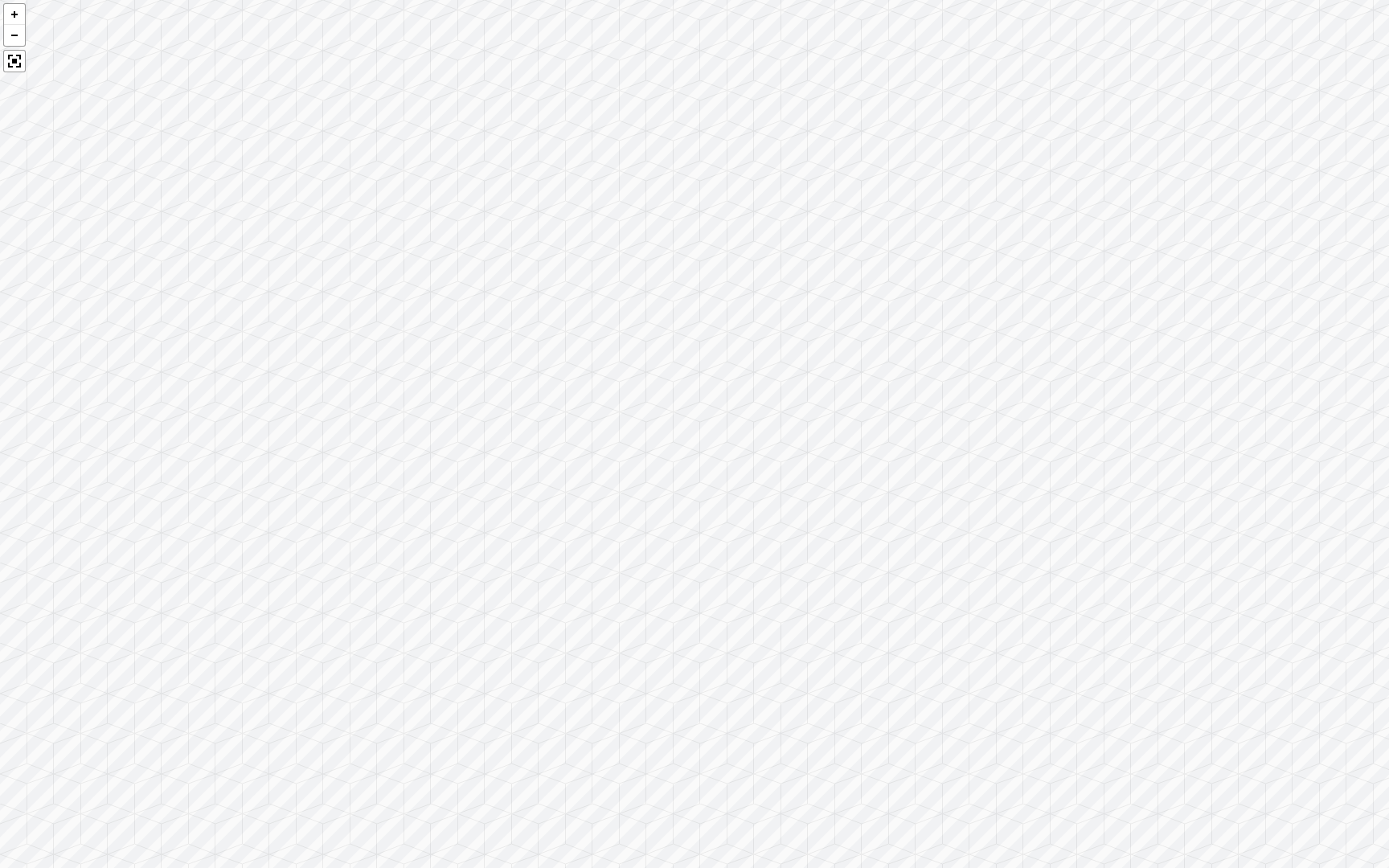
drag, startPoint x: 1160, startPoint y: 686, endPoint x: 183, endPoint y: 599, distance: 980.9
click at [185, 602] on div at bounding box center [694, 434] width 1389 height 868
drag, startPoint x: 745, startPoint y: 698, endPoint x: 1108, endPoint y: 378, distance: 483.9
click at [1111, 379] on div at bounding box center [694, 434] width 1389 height 868
drag, startPoint x: 793, startPoint y: 528, endPoint x: 1059, endPoint y: 295, distance: 353.6
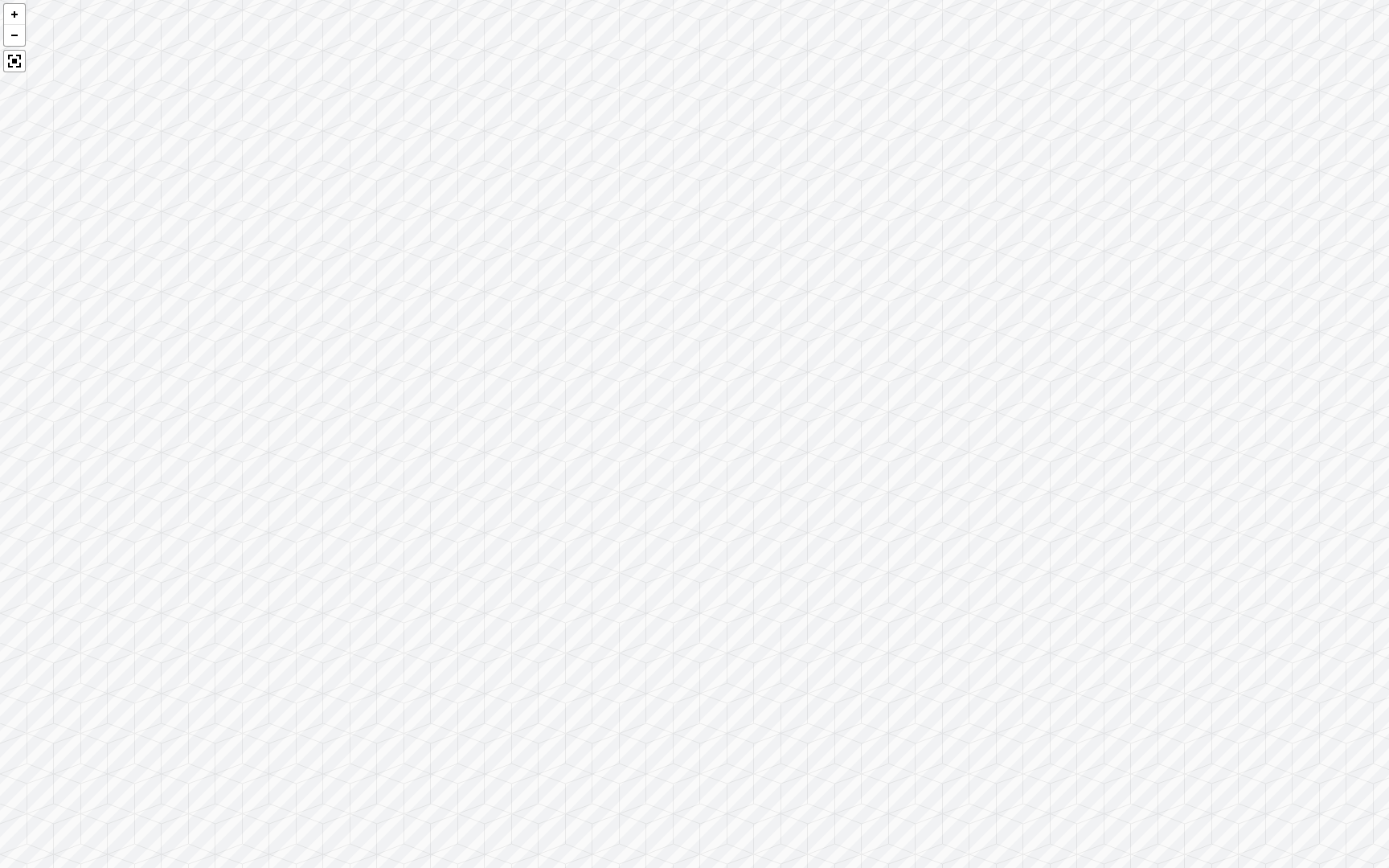
click at [1060, 296] on div at bounding box center [694, 434] width 1389 height 868
drag, startPoint x: 869, startPoint y: 198, endPoint x: 598, endPoint y: 532, distance: 430.1
click at [598, 532] on div at bounding box center [694, 434] width 1389 height 868
drag, startPoint x: 594, startPoint y: 495, endPoint x: 999, endPoint y: 642, distance: 430.9
click at [1005, 647] on div at bounding box center [694, 434] width 1389 height 868
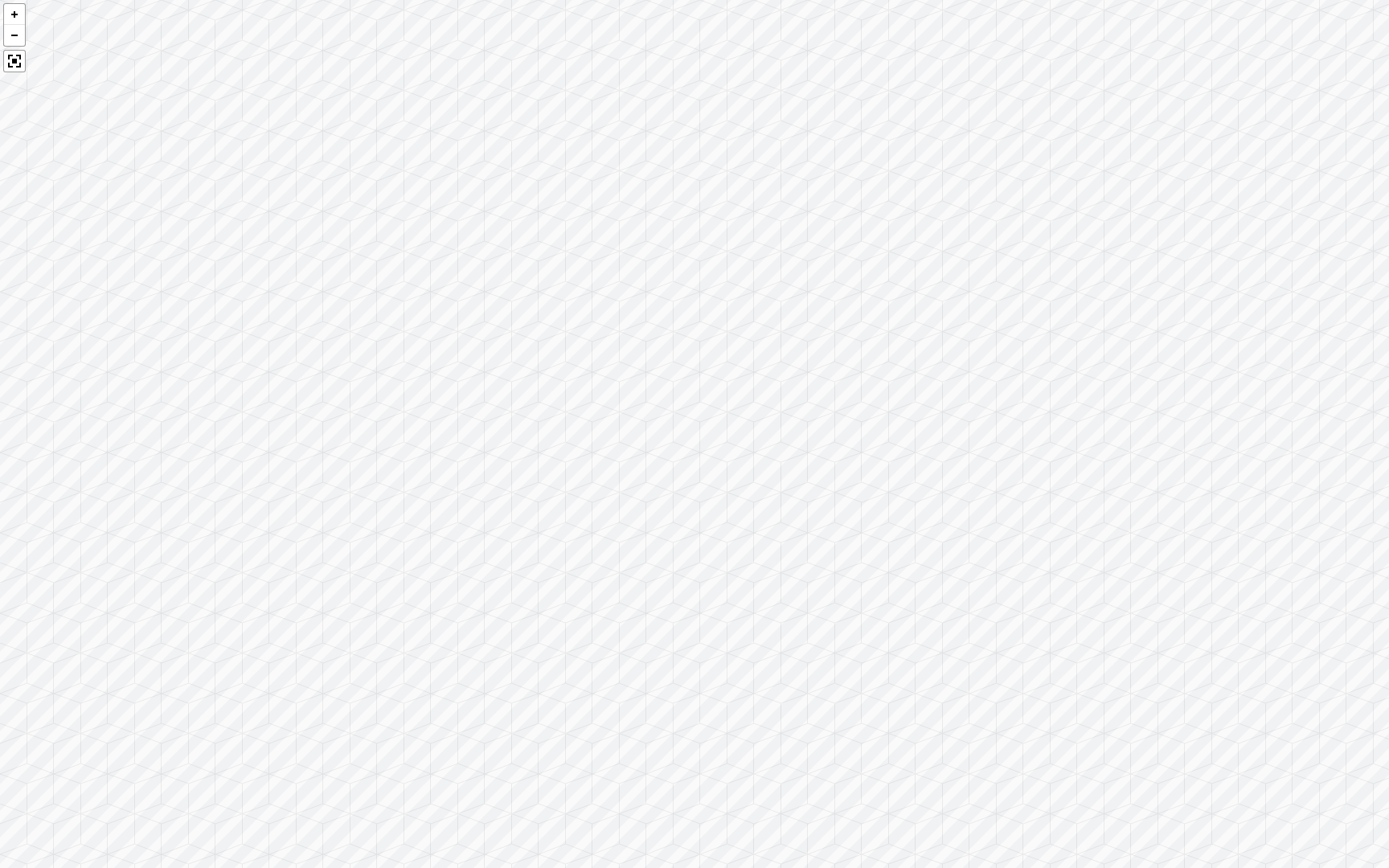
drag, startPoint x: 1126, startPoint y: 667, endPoint x: 713, endPoint y: 626, distance: 415.0
click at [722, 626] on div at bounding box center [694, 434] width 1389 height 868
drag, startPoint x: 907, startPoint y: 648, endPoint x: 639, endPoint y: 483, distance: 314.7
click at [653, 498] on div at bounding box center [694, 434] width 1389 height 868
drag, startPoint x: 925, startPoint y: 689, endPoint x: 350, endPoint y: 506, distance: 603.4
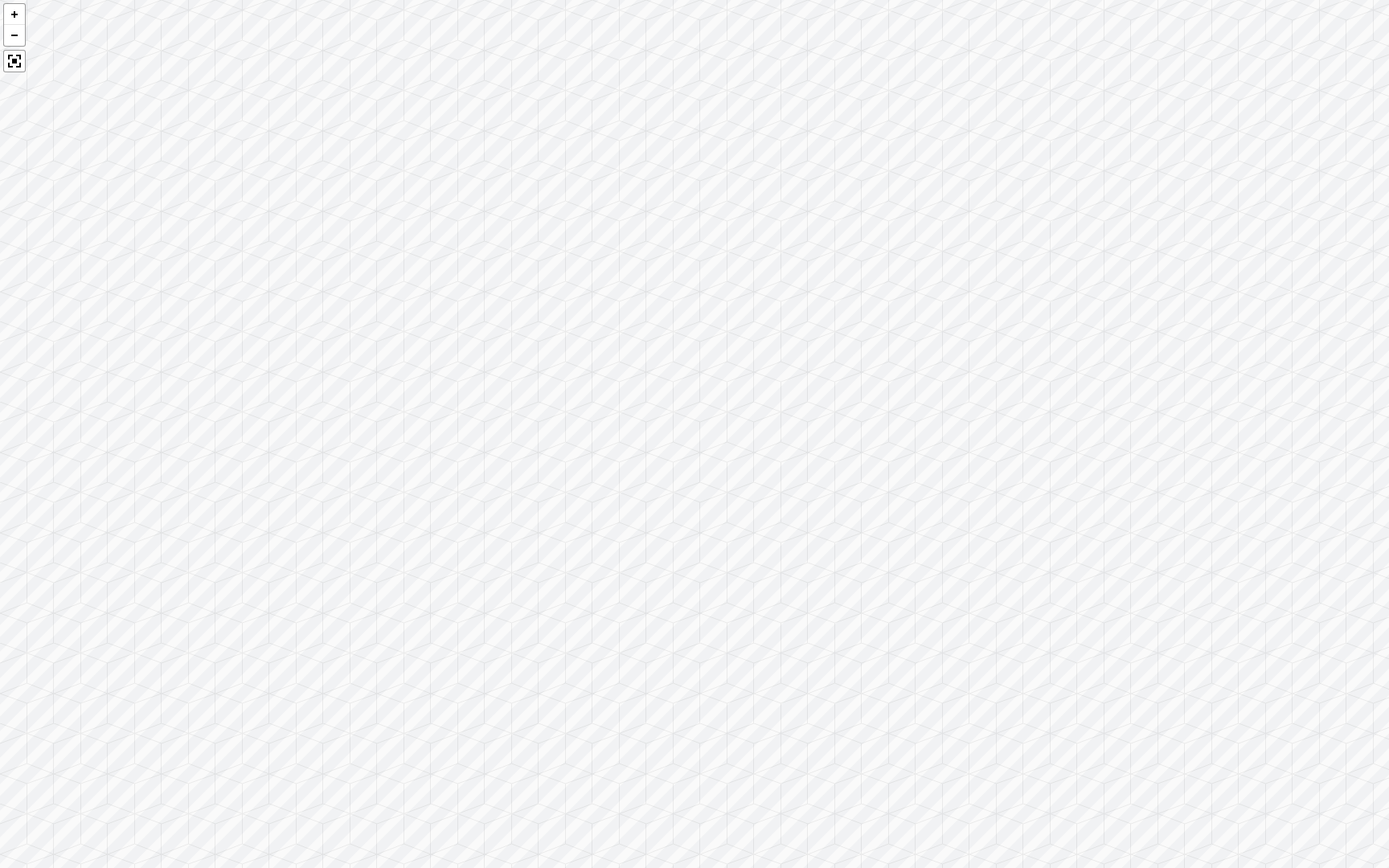
click at [350, 506] on div at bounding box center [694, 434] width 1389 height 868
drag, startPoint x: 470, startPoint y: 341, endPoint x: 907, endPoint y: 495, distance: 463.3
click at [907, 495] on div at bounding box center [694, 434] width 1389 height 868
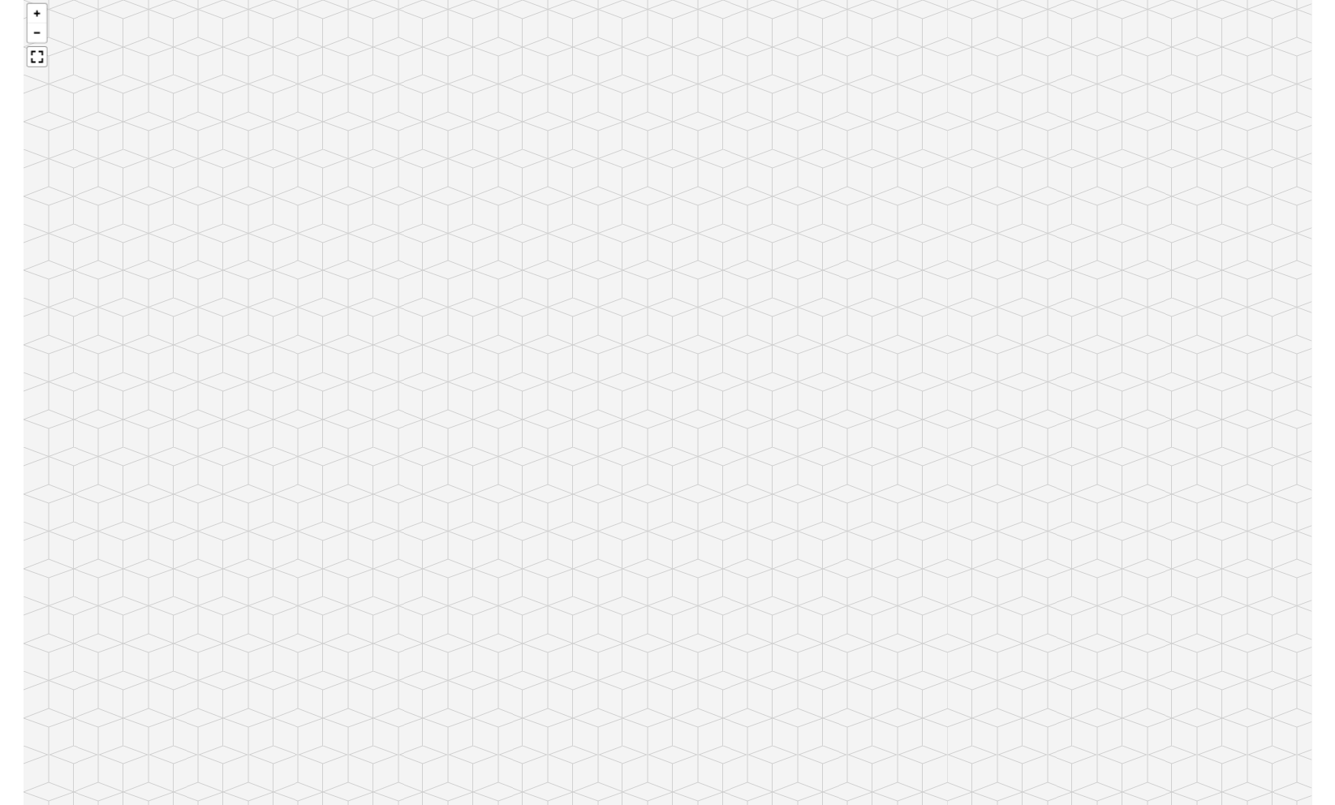
scroll to position [3118, 0]
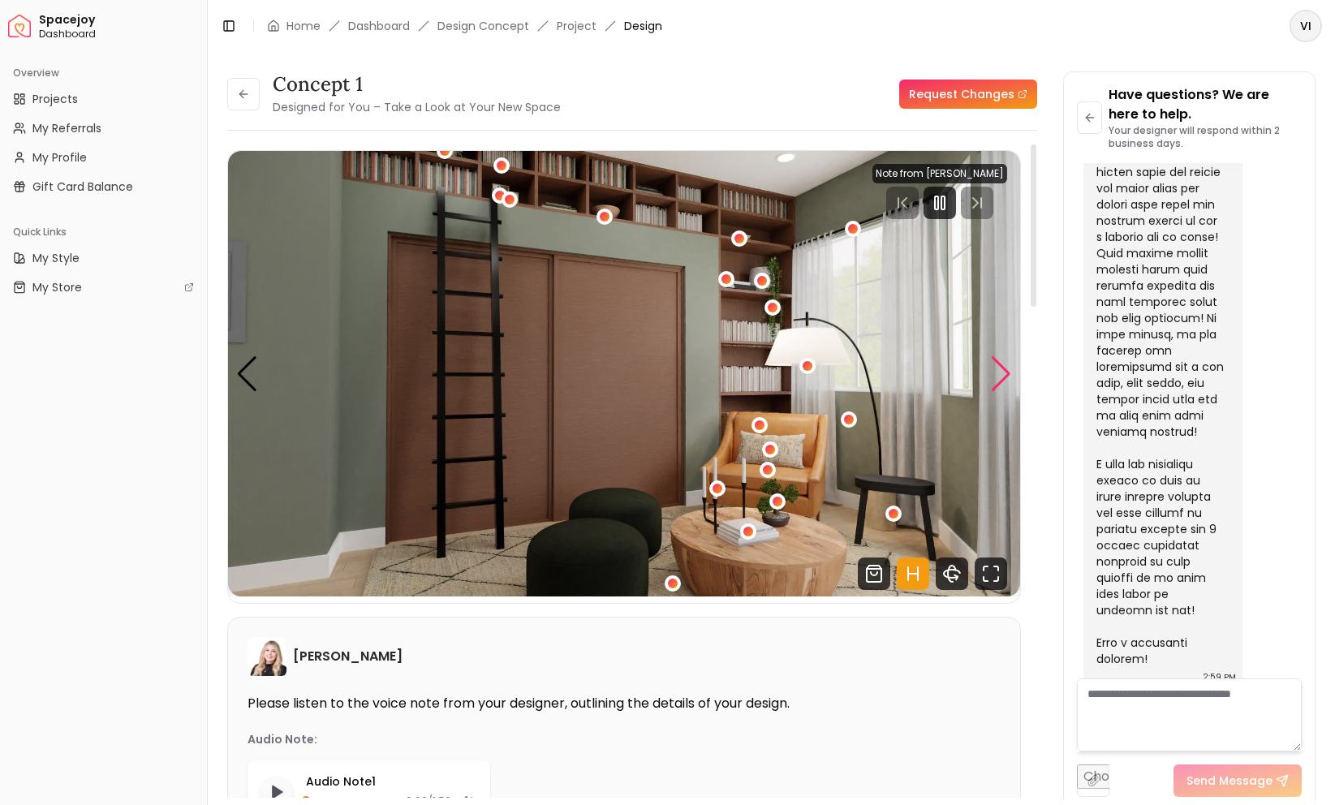
click at [1008, 389] on div "Next slide" at bounding box center [1001, 374] width 22 height 36
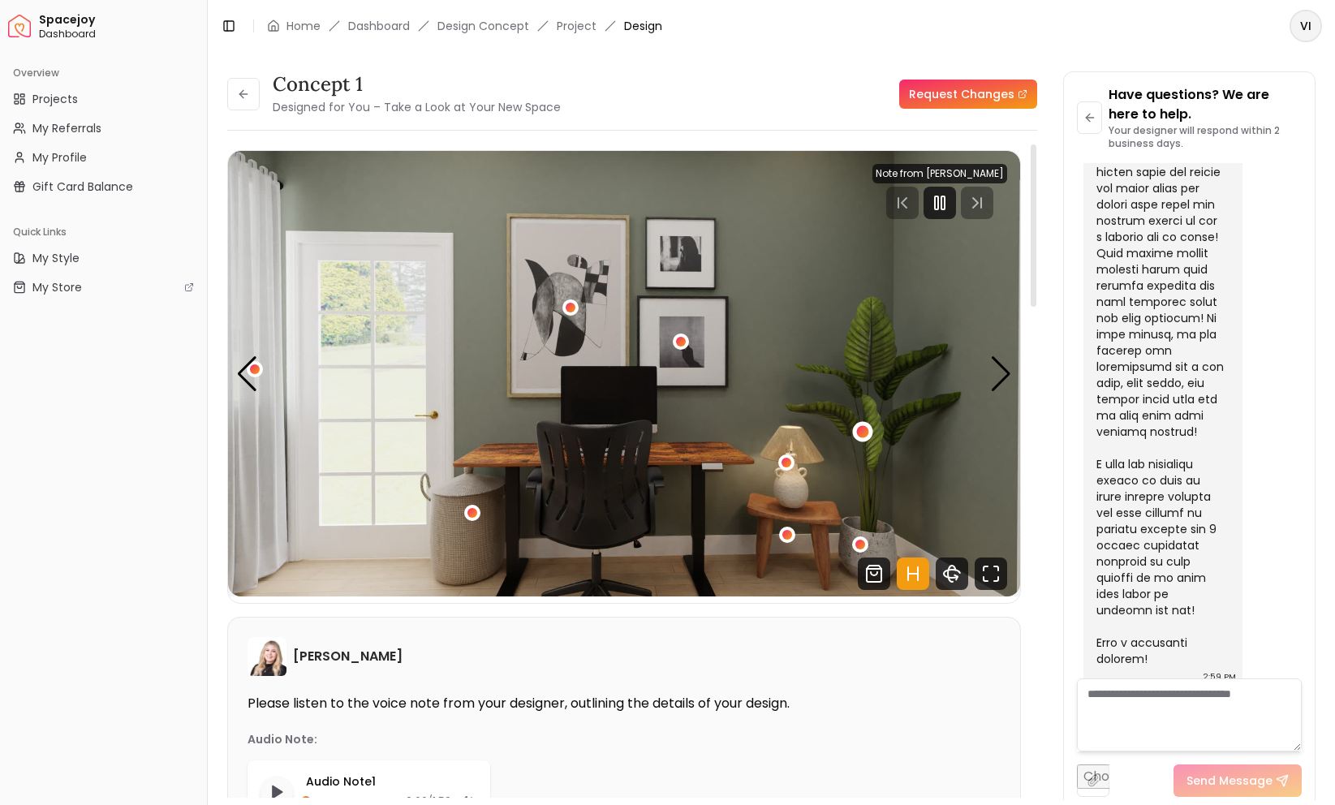
click at [860, 424] on div "2 / 5" at bounding box center [862, 432] width 20 height 20
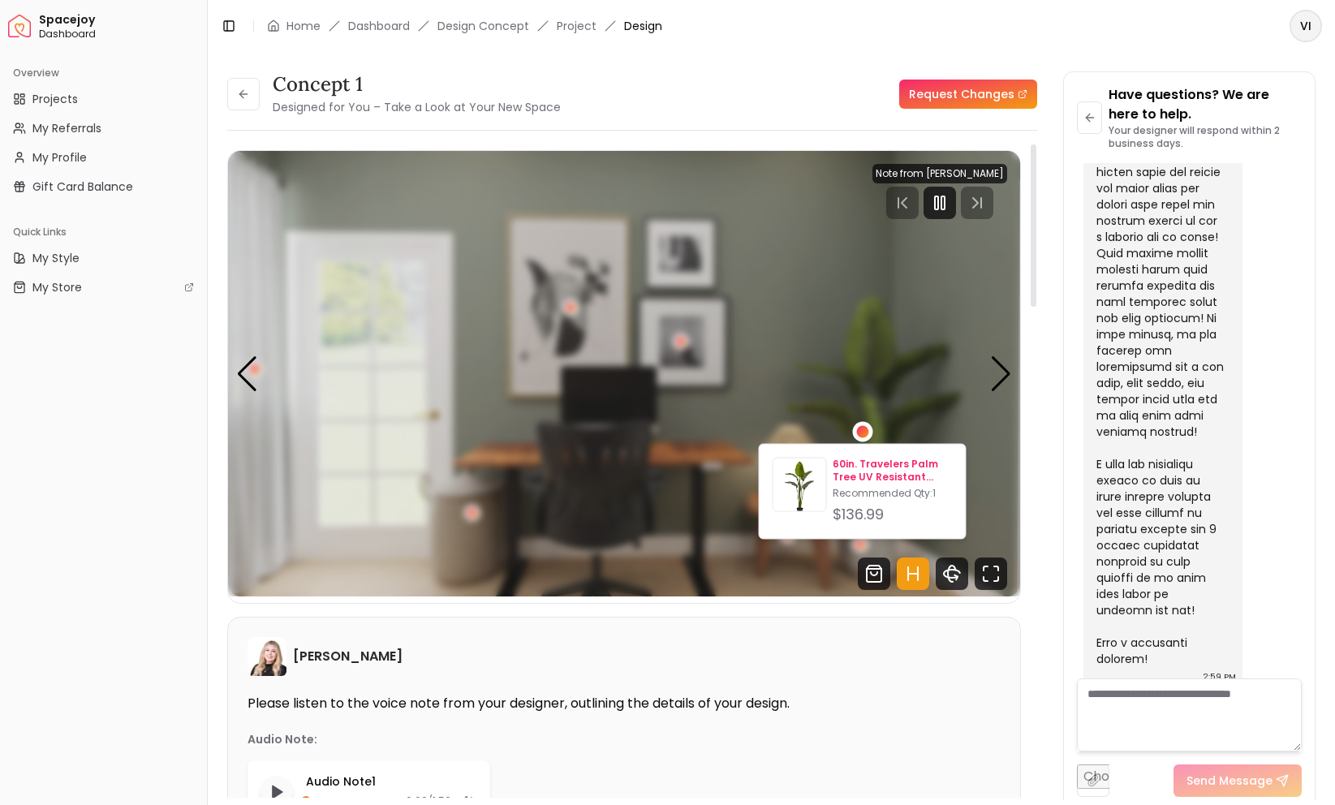
click at [857, 480] on p "60in. Travelers Palm Tree UV Resistant (Indoor/Outdoor) [GEOGRAPHIC_DATA] Home™" at bounding box center [892, 471] width 119 height 26
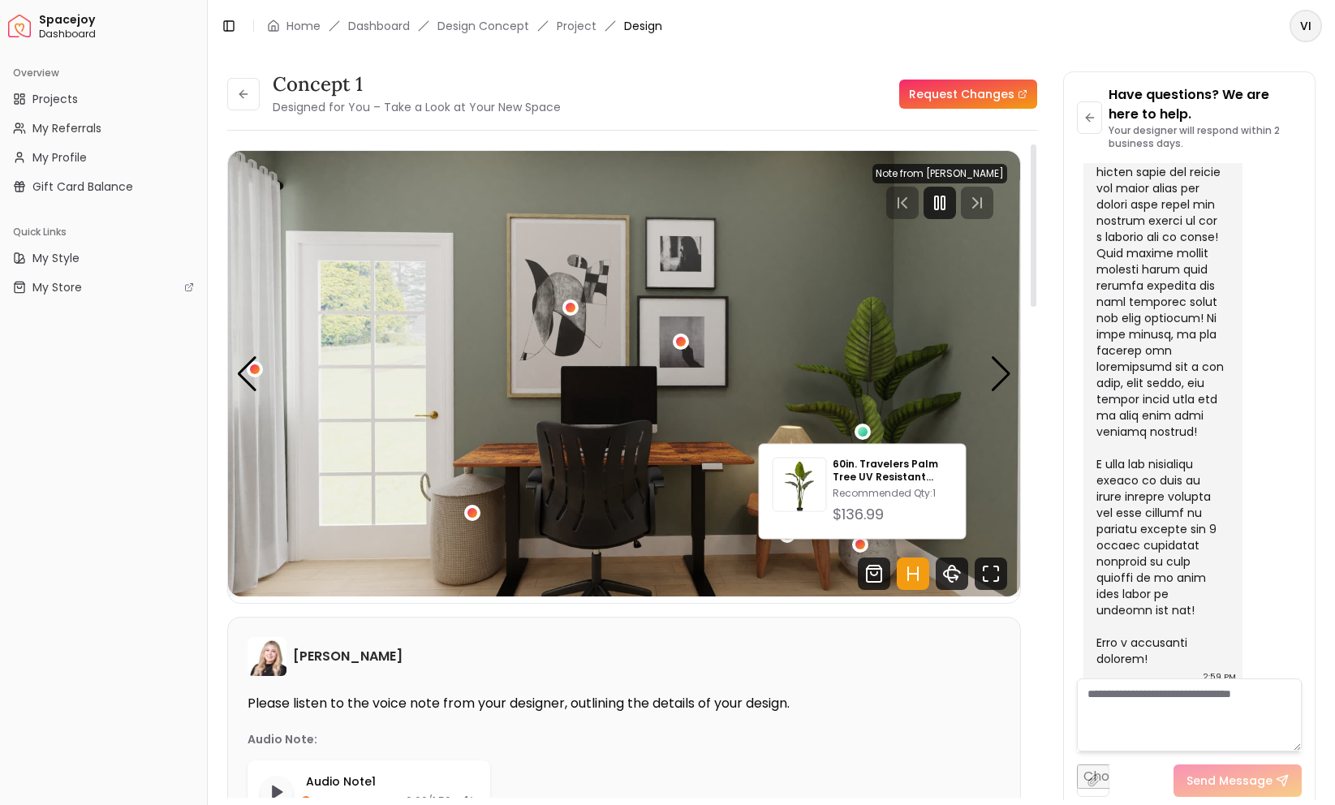
click at [964, 384] on img "2 / 5" at bounding box center [624, 374] width 792 height 446
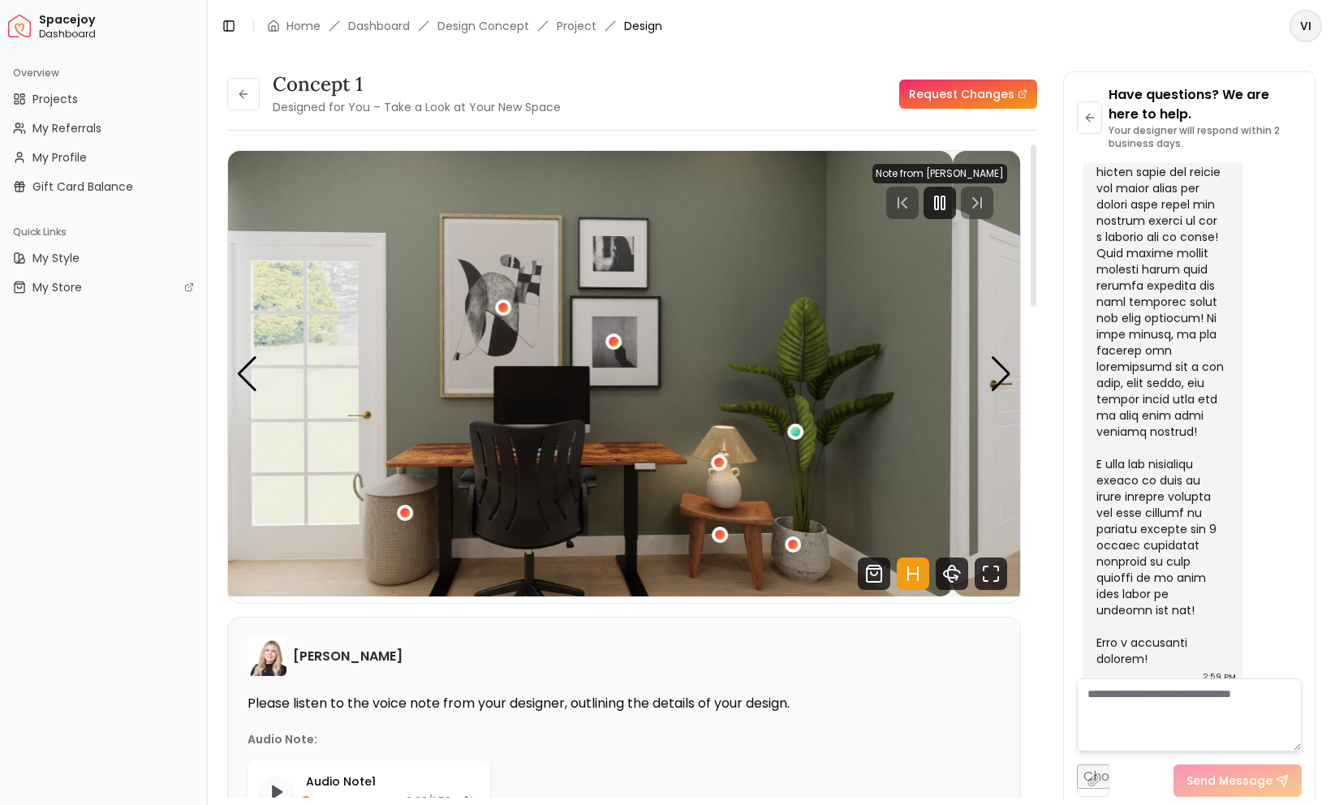
click at [618, 383] on img "2 / 5" at bounding box center [557, 374] width 792 height 446
